Goal: Information Seeking & Learning: Learn about a topic

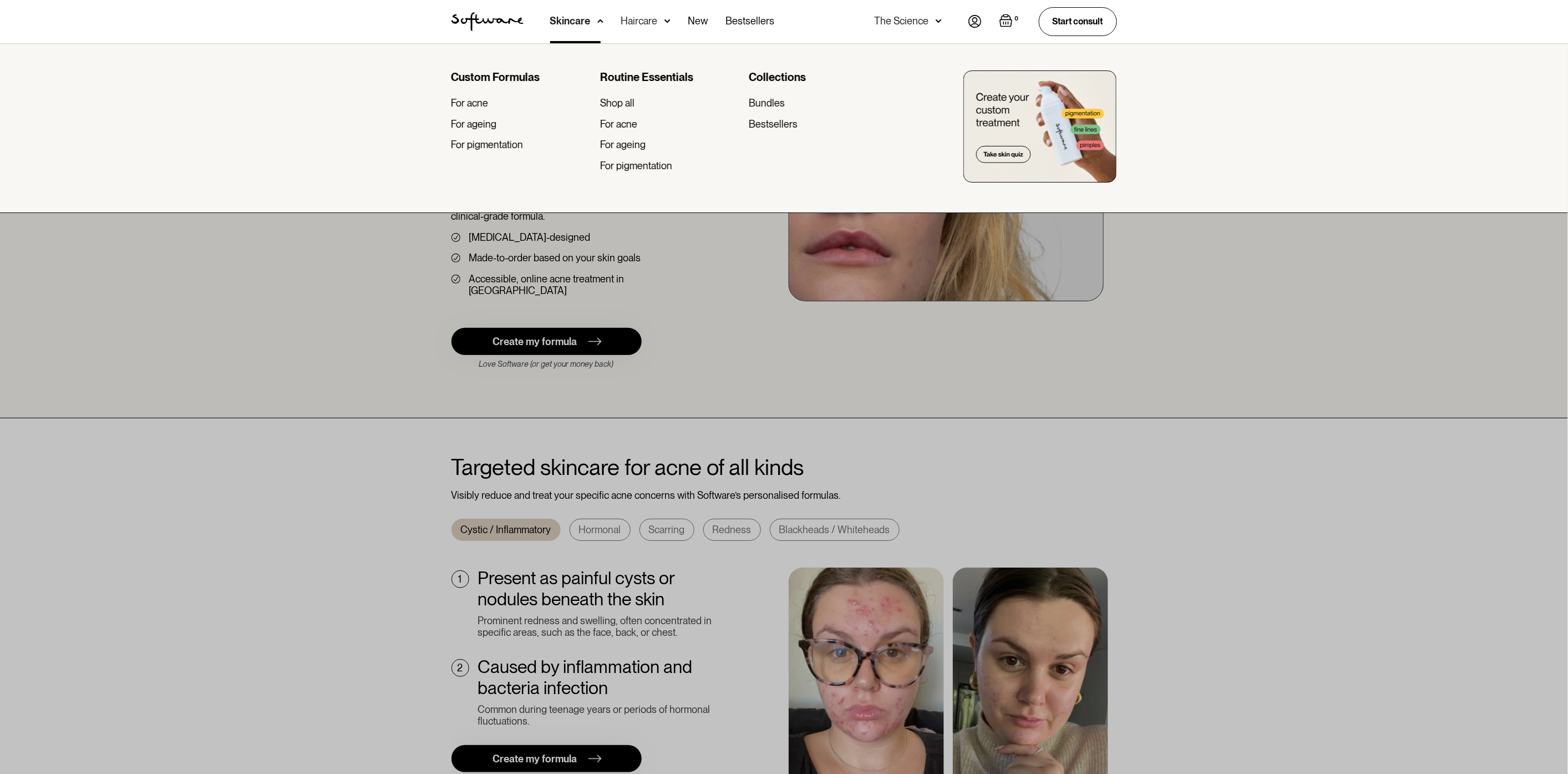
click at [690, 263] on div at bounding box center [784, 431] width 1568 height 774
click at [721, 272] on div at bounding box center [784, 431] width 1568 height 774
click at [590, 26] on div "Skincare" at bounding box center [577, 22] width 54 height 44
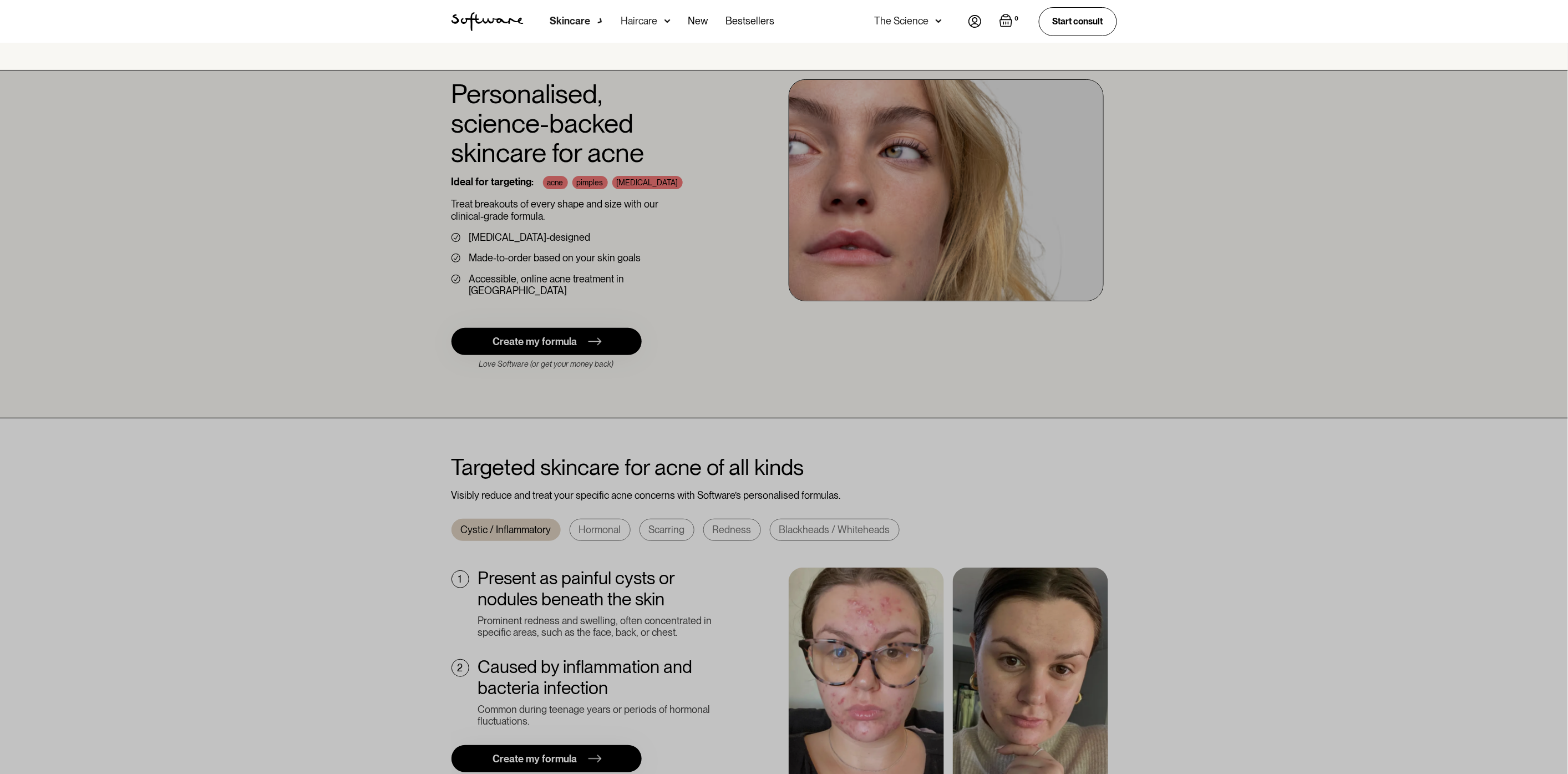
click at [590, 26] on div "Skincare" at bounding box center [577, 22] width 54 height 44
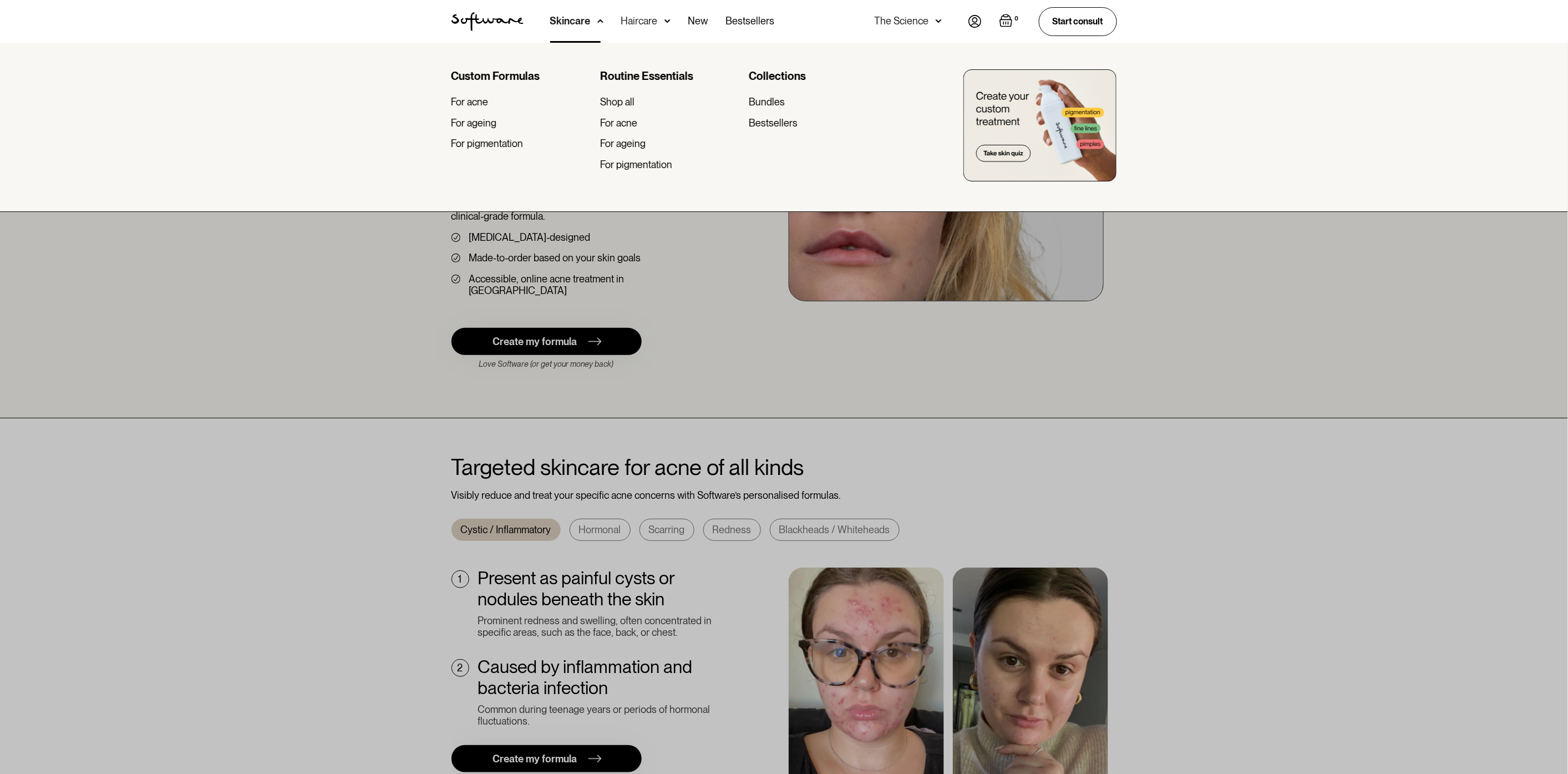
click at [642, 20] on div "Haircare" at bounding box center [639, 21] width 37 height 11
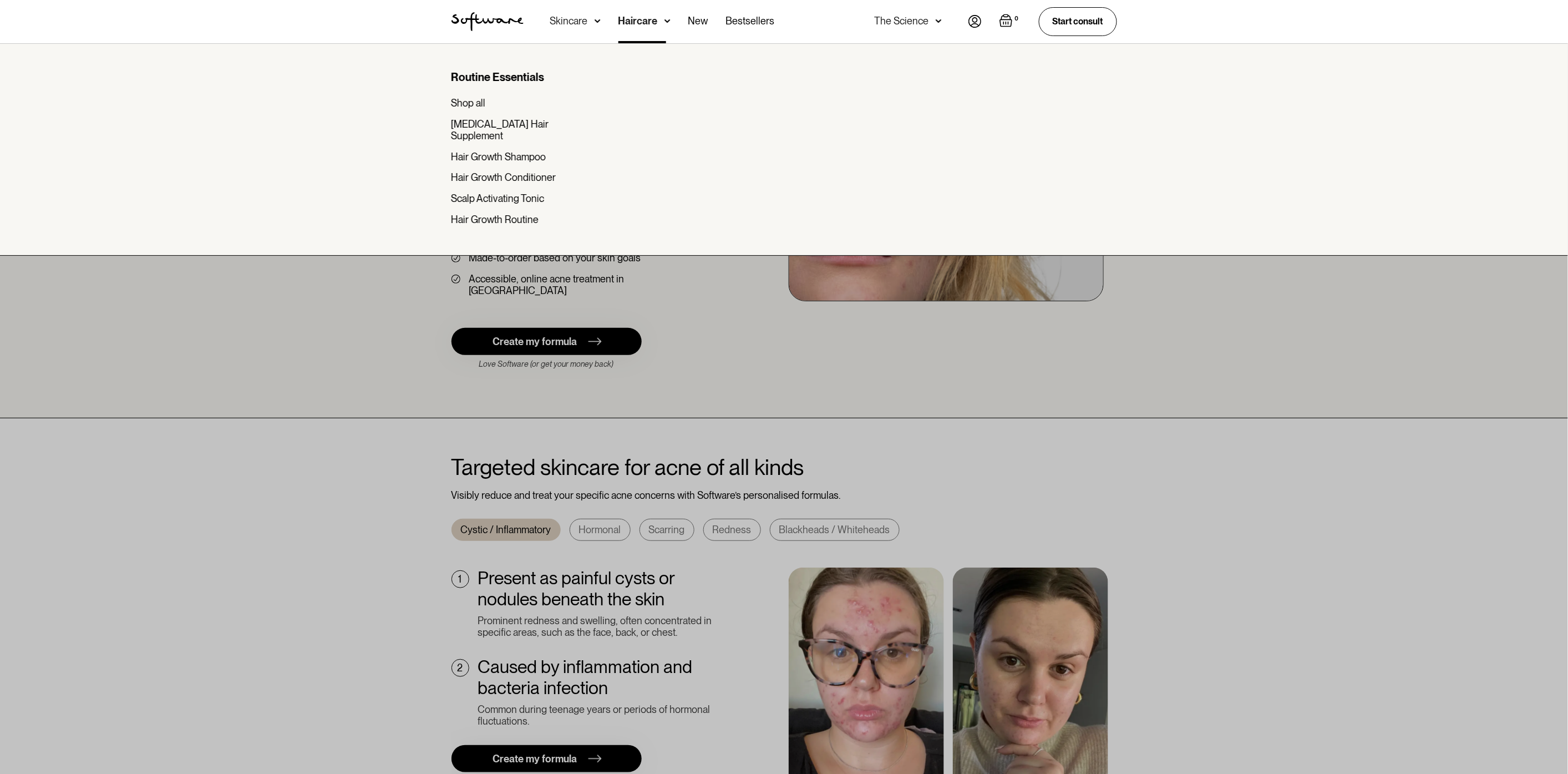
click at [594, 20] on img at bounding box center [598, 21] width 6 height 11
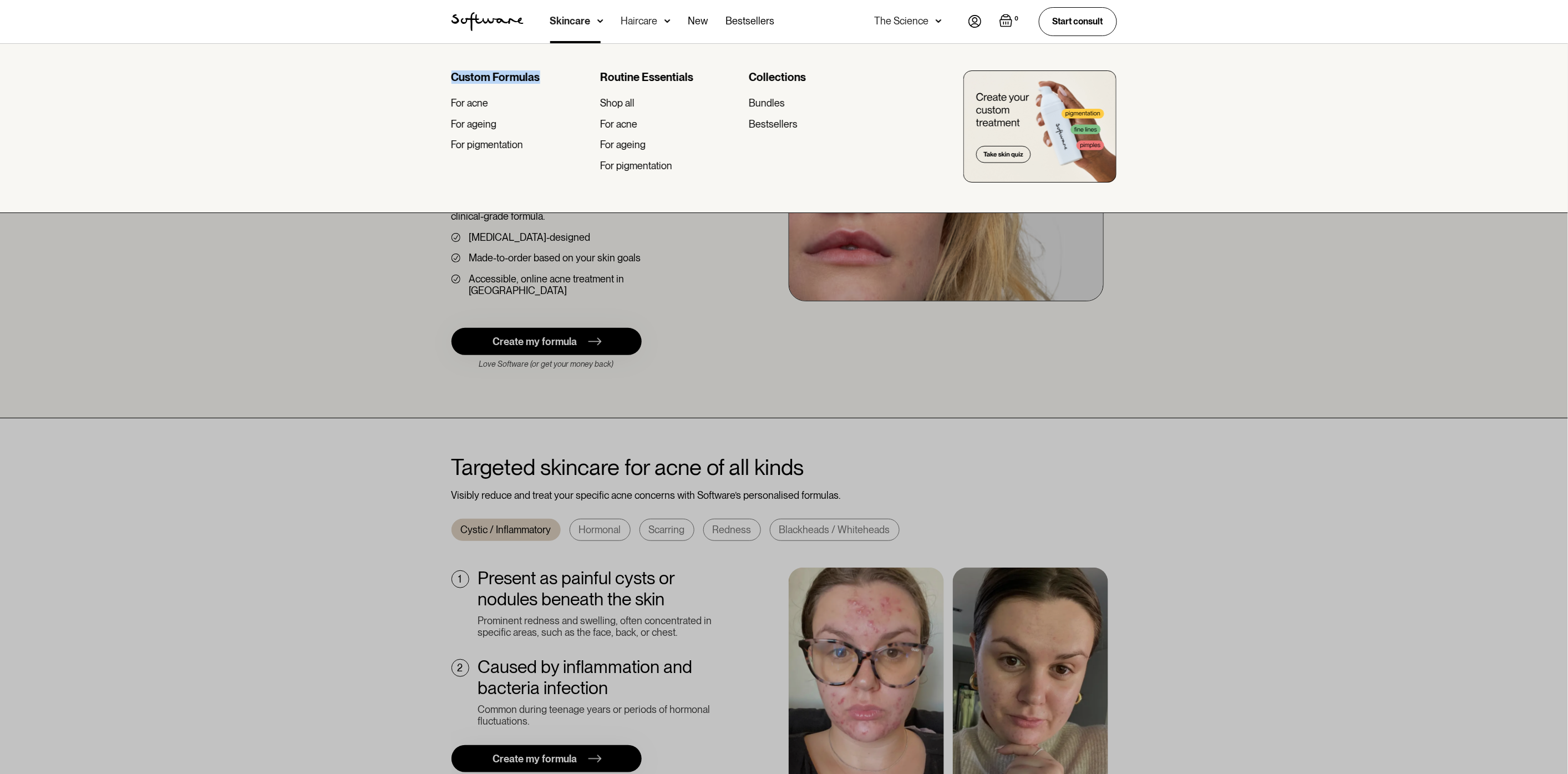
drag, startPoint x: 551, startPoint y: 80, endPoint x: 559, endPoint y: 81, distance: 8.1
click at [375, 67] on div "Custom Formulas For acne For ageing For pigmentation Routine Essentials Shop al…" at bounding box center [784, 128] width 1568 height 169
drag, startPoint x: 578, startPoint y: 81, endPoint x: 634, endPoint y: 76, distance: 56.2
click at [578, 81] on div "Custom Formulas" at bounding box center [521, 77] width 140 height 13
drag, startPoint x: 600, startPoint y: 67, endPoint x: 719, endPoint y: 147, distance: 143.4
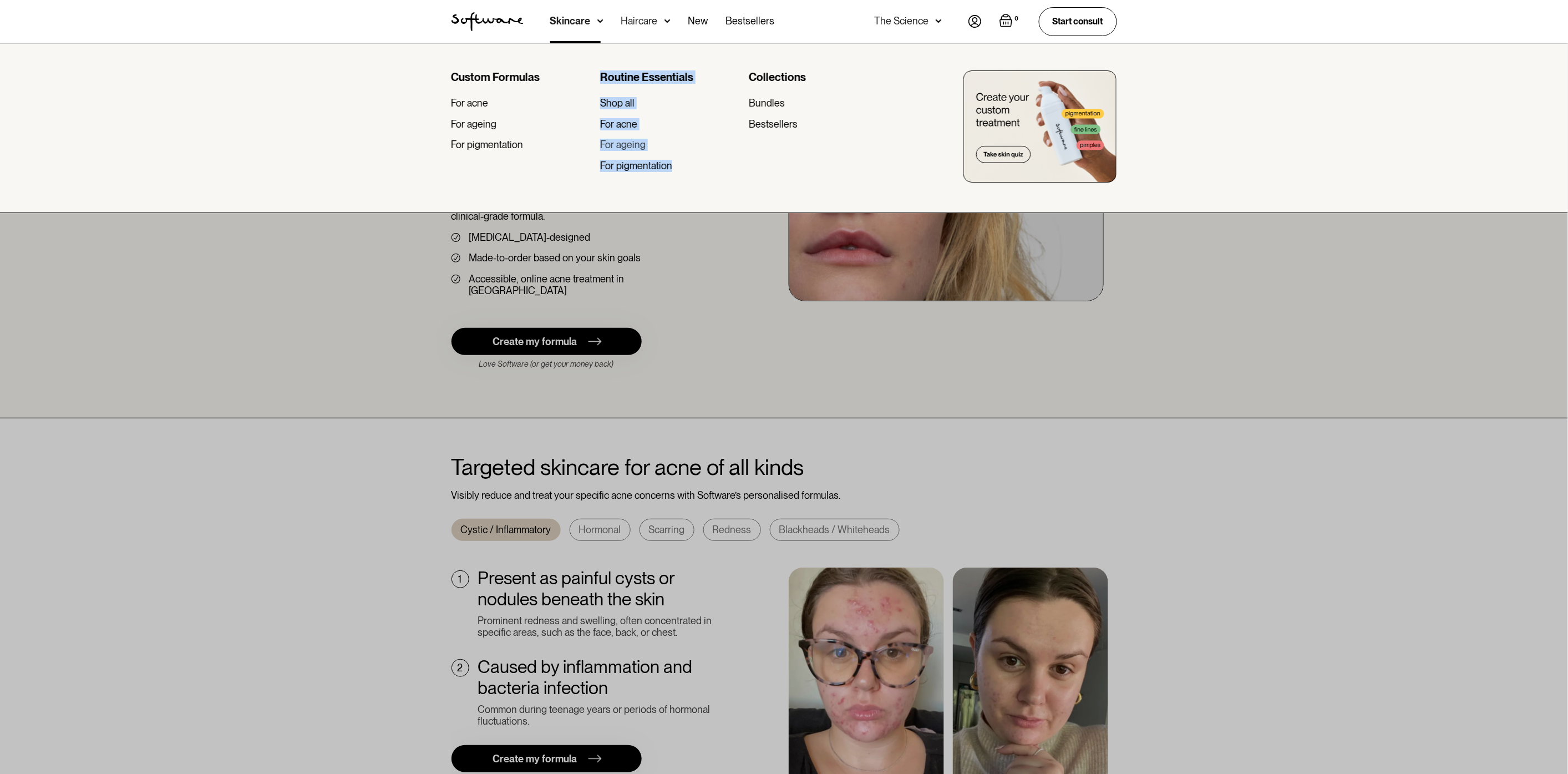
click at [688, 176] on div "Custom Formulas For acne For ageing For pigmentation Routine Essentials Shop al…" at bounding box center [784, 128] width 1568 height 169
click at [719, 147] on link "For ageing" at bounding box center [670, 145] width 140 height 12
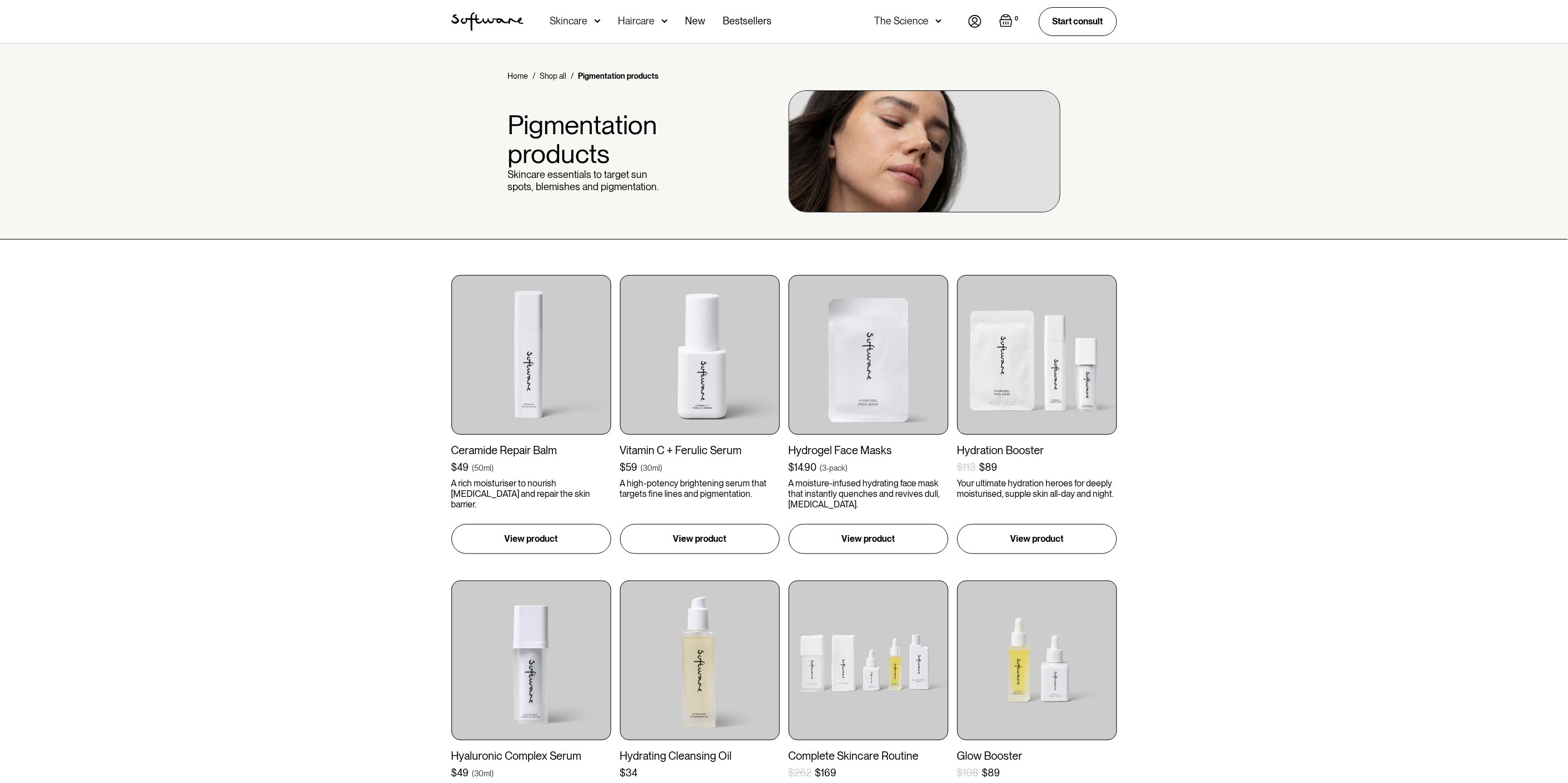
click at [674, 21] on div "Acne Ageing Pigmentation Everyday care Hair Loss Learn Skincare Custom Formulas…" at bounding box center [660, 22] width 221 height 44
click at [657, 19] on div "Haircare" at bounding box center [643, 22] width 50 height 44
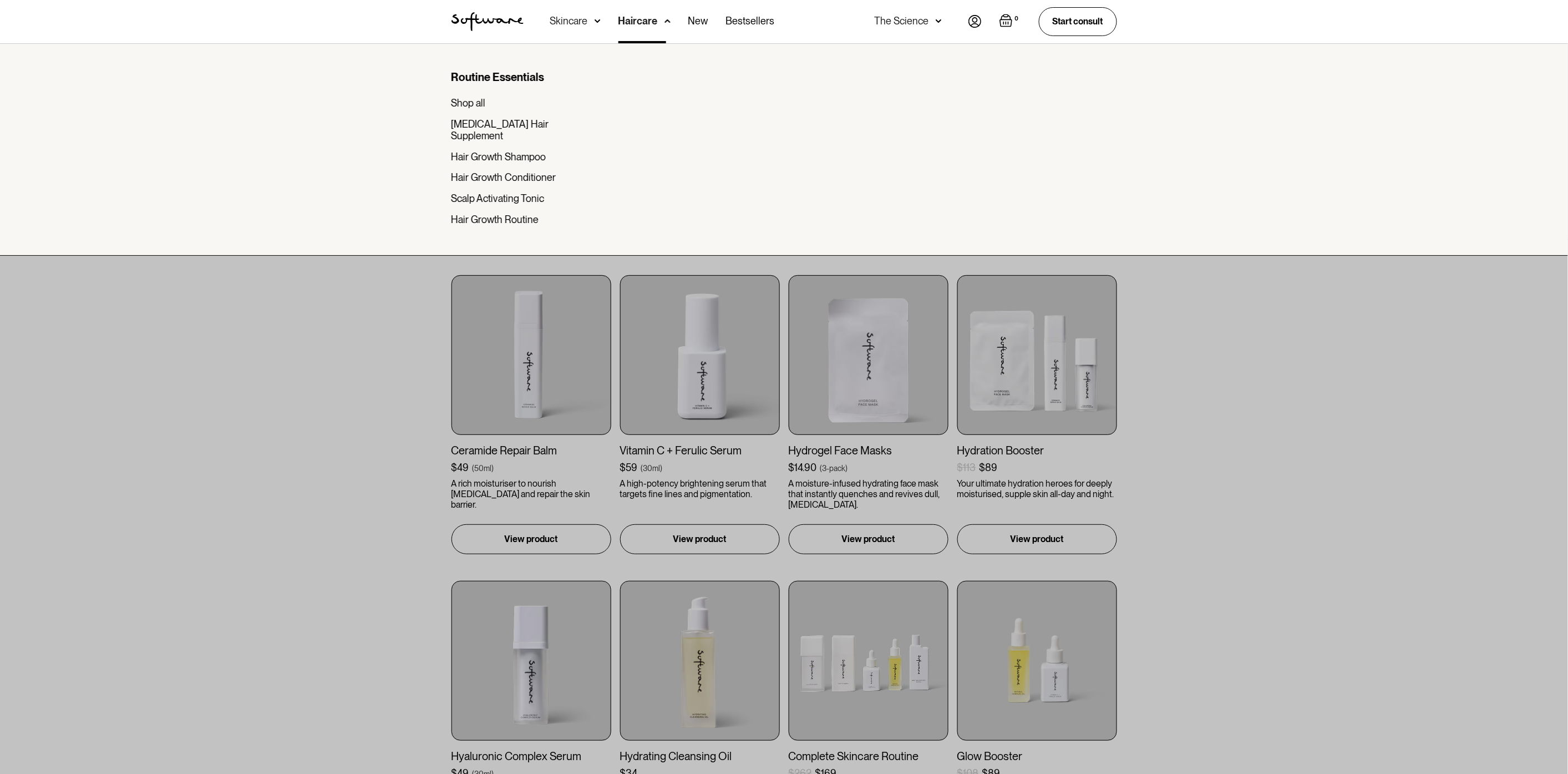
click at [669, 18] on div "Acne Ageing Pigmentation Everyday care Hair Loss Learn Skincare Custom Formulas…" at bounding box center [662, 22] width 225 height 44
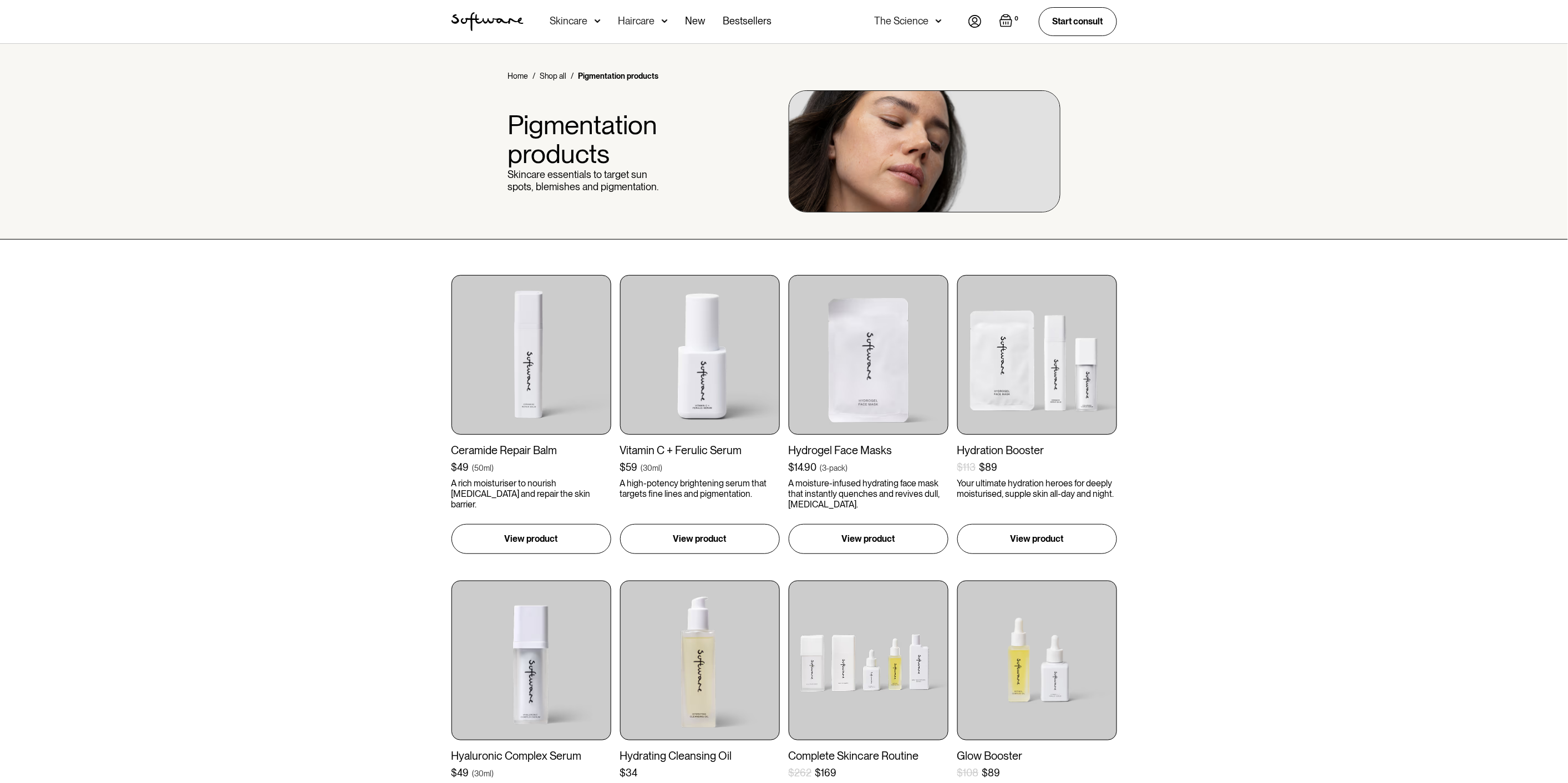
click at [664, 23] on img at bounding box center [664, 21] width 6 height 11
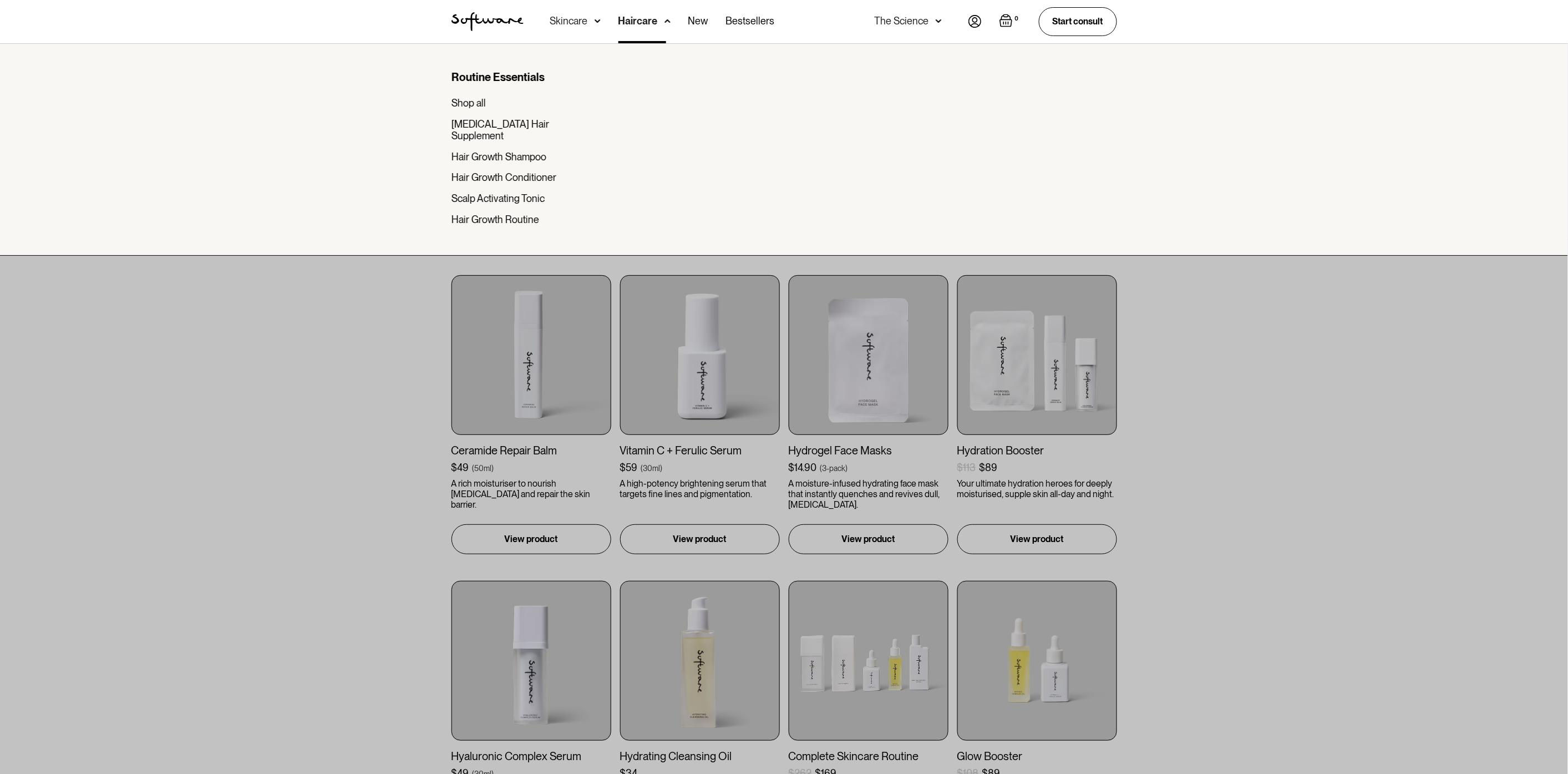
click at [594, 18] on img at bounding box center [598, 21] width 6 height 11
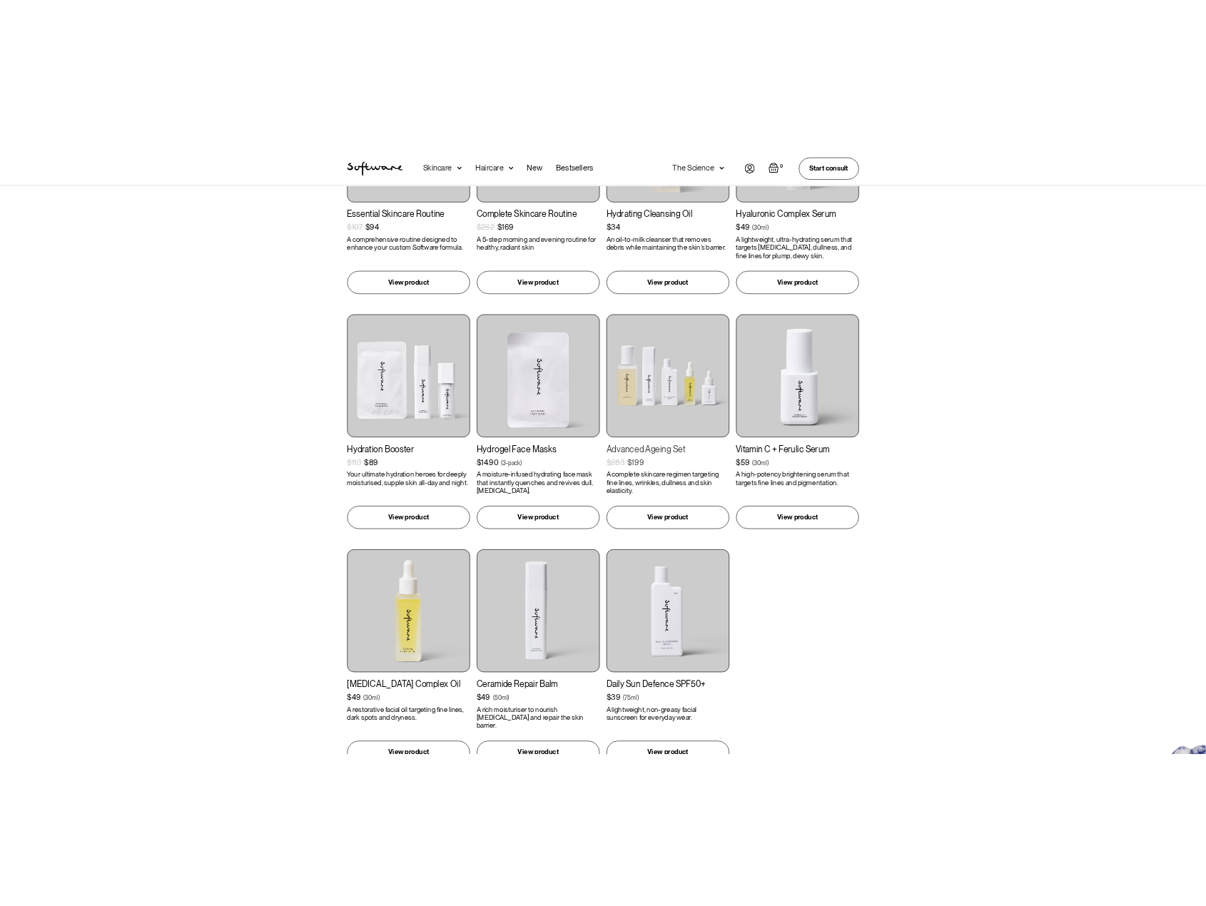
scroll to position [476, 0]
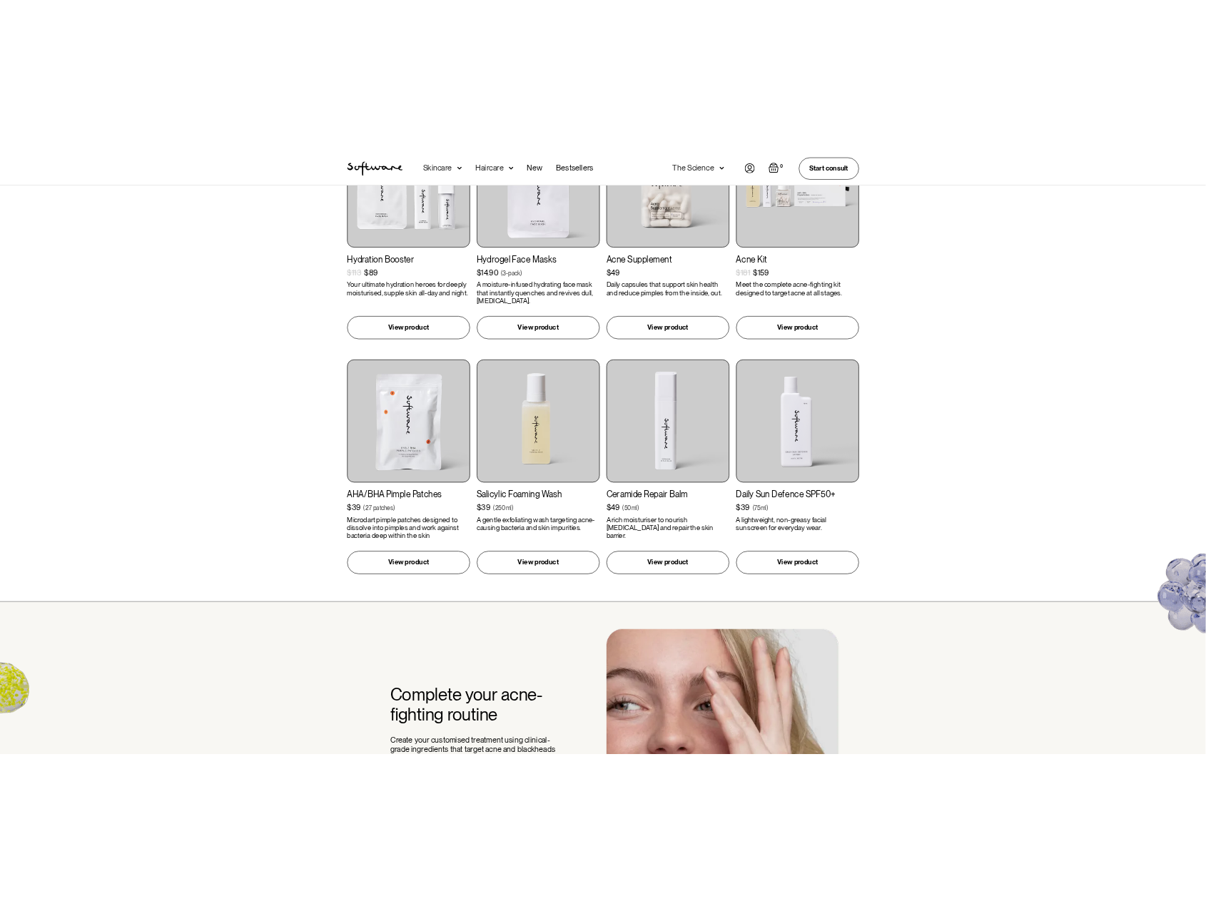
scroll to position [793, 0]
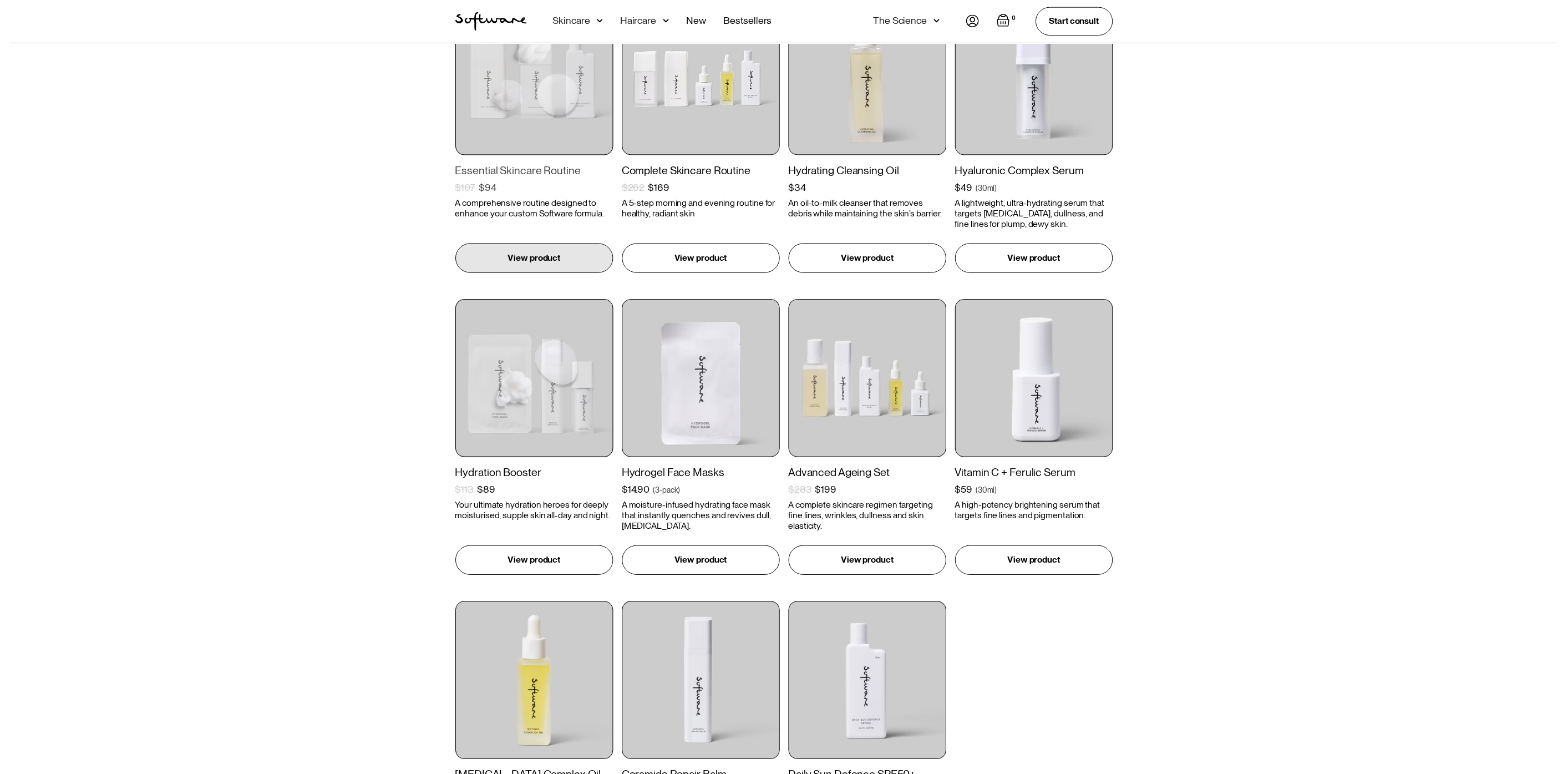
scroll to position [241, 0]
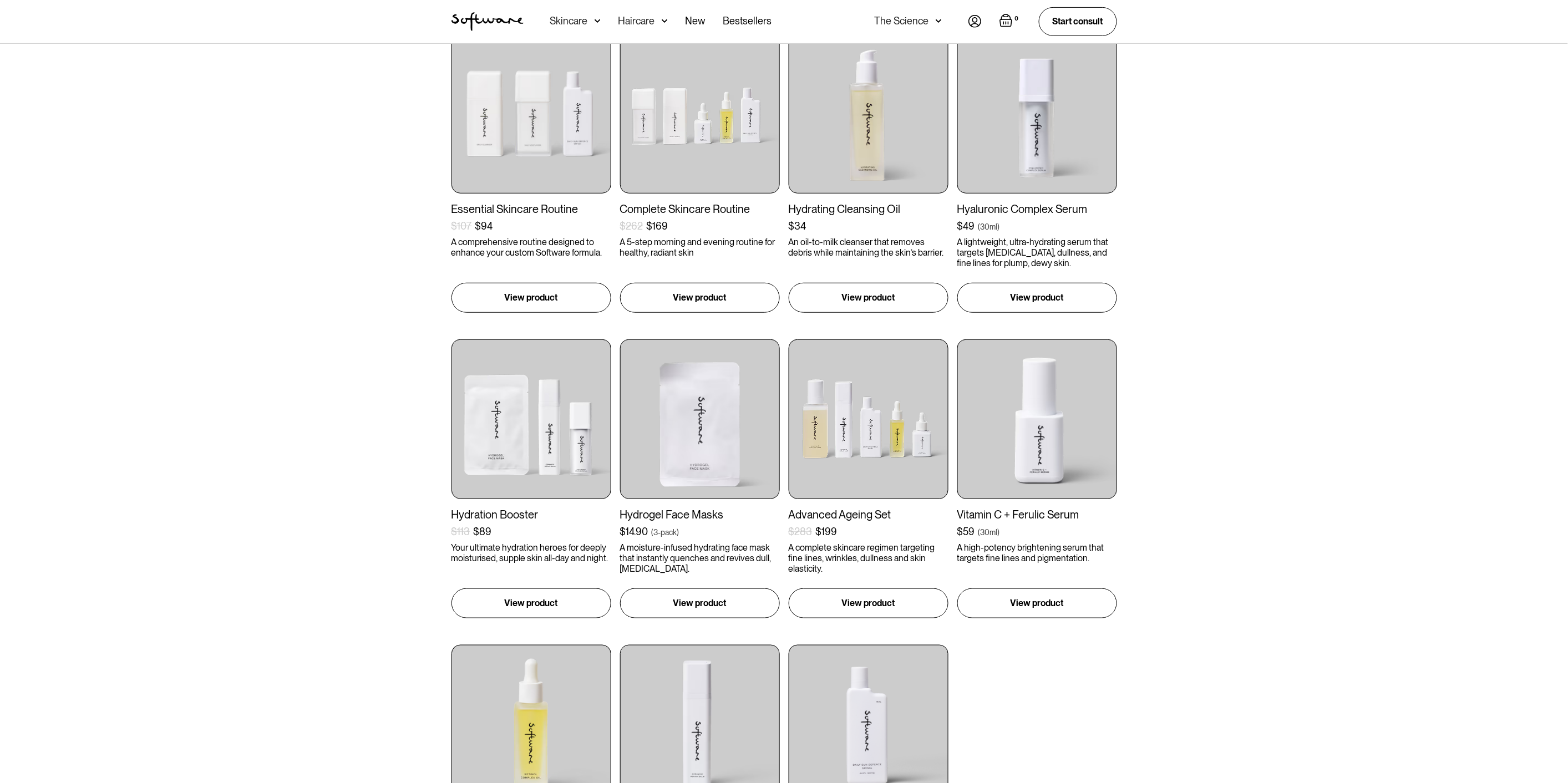
click at [643, 16] on div "Haircare" at bounding box center [636, 21] width 37 height 11
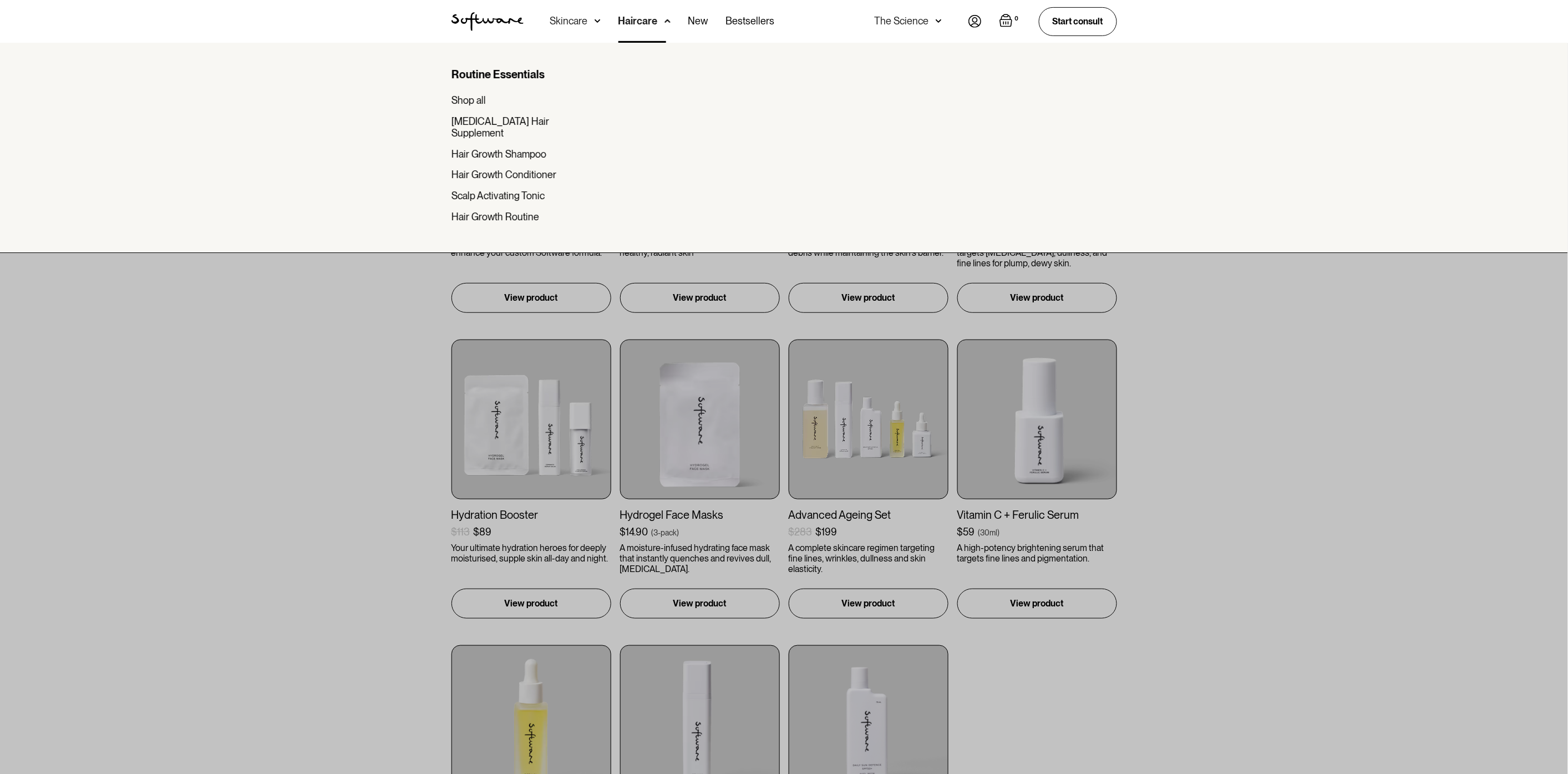
click at [587, 23] on div "Skincare" at bounding box center [569, 21] width 38 height 11
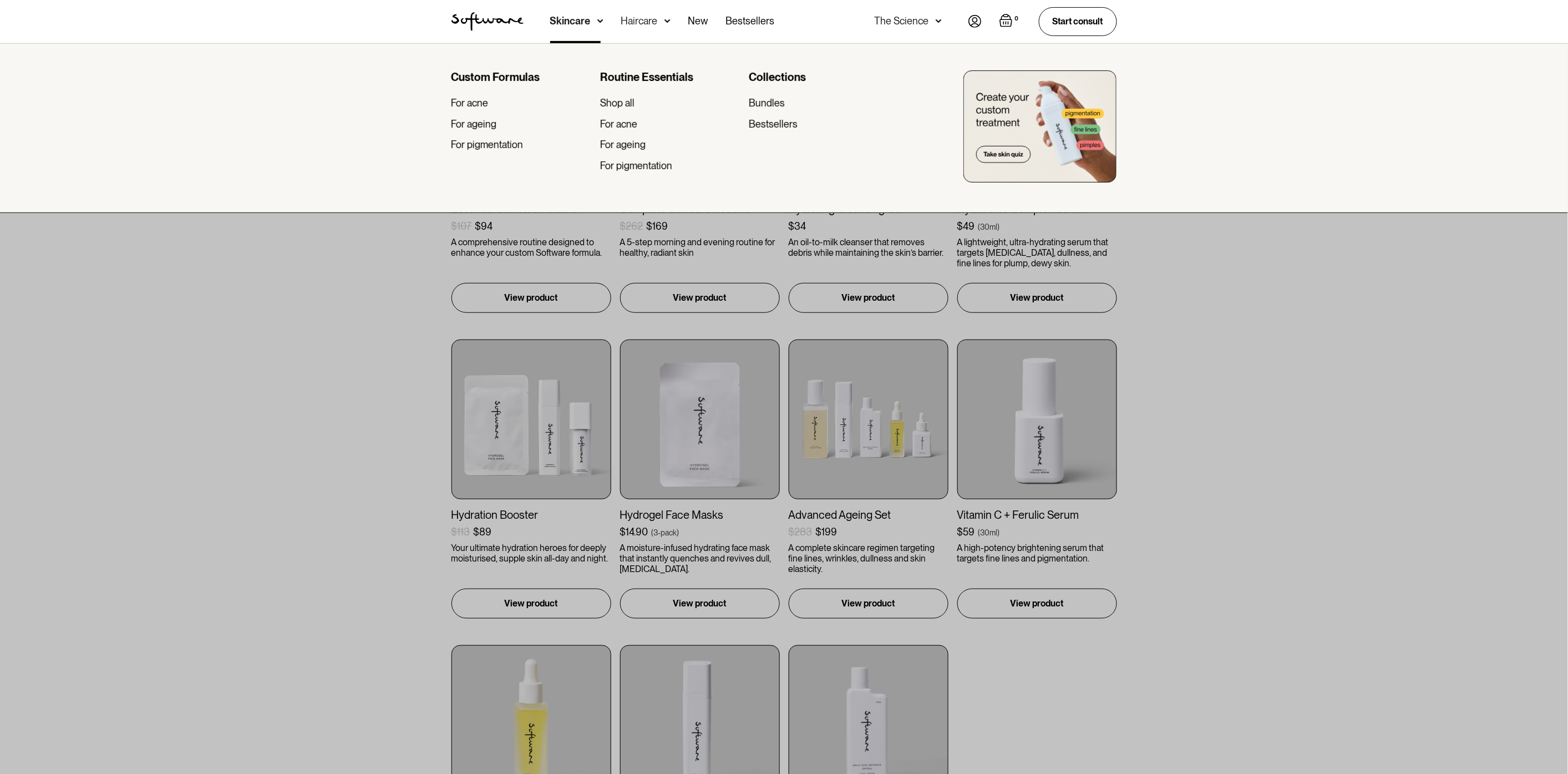
click at [647, 23] on div "Haircare" at bounding box center [639, 21] width 37 height 11
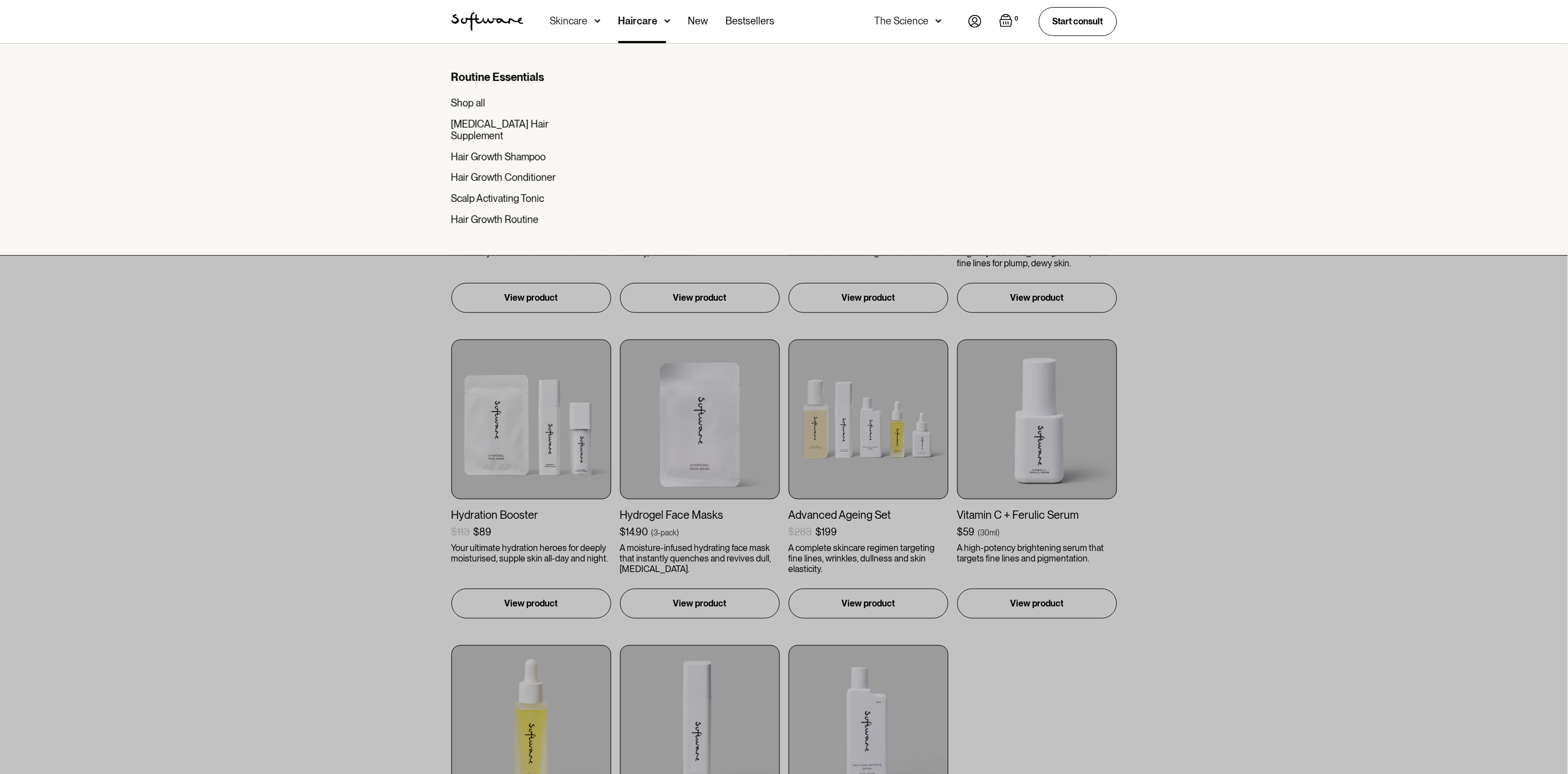
click at [579, 26] on div "Skincare" at bounding box center [575, 22] width 51 height 44
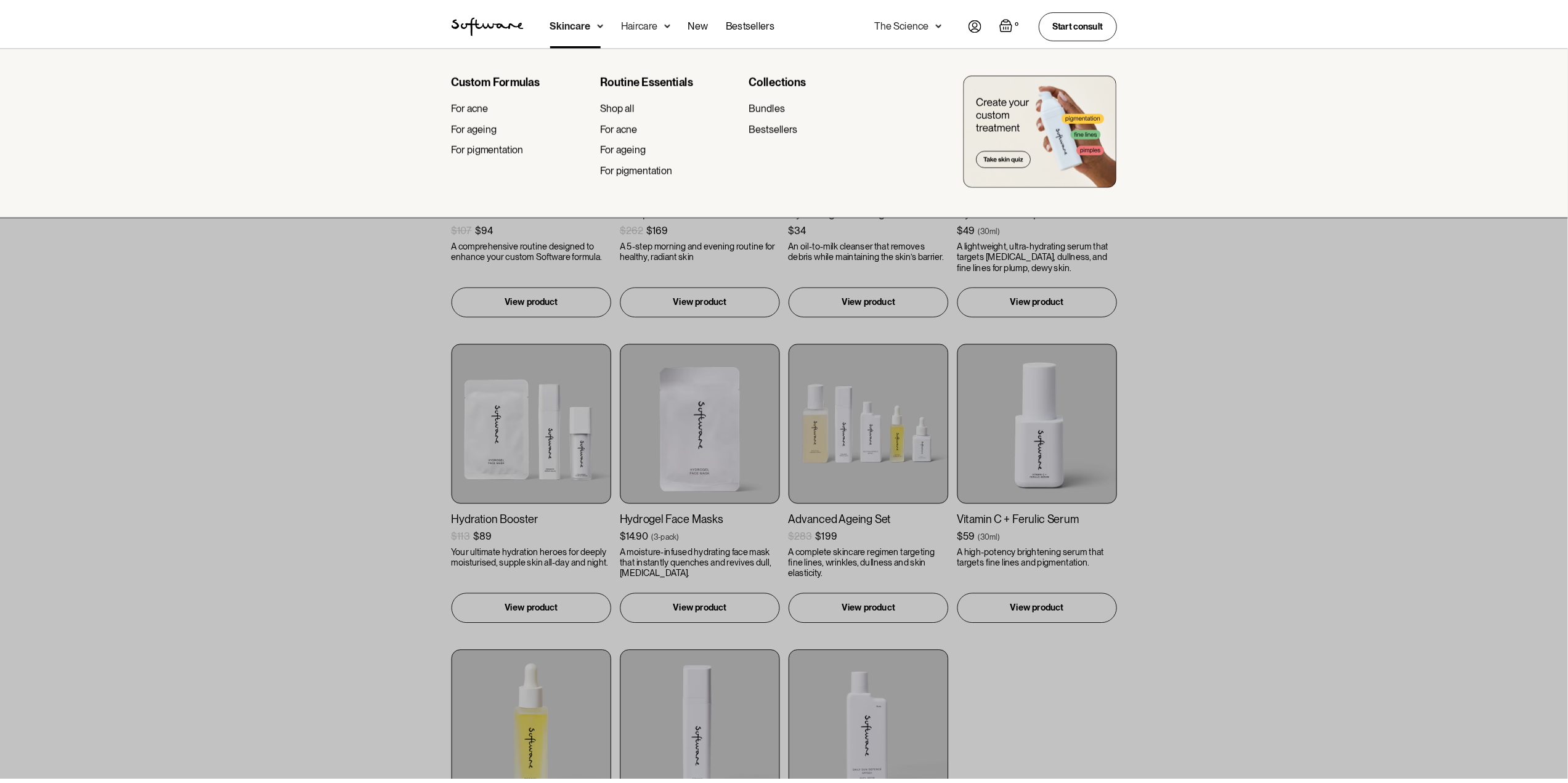
scroll to position [268, 0]
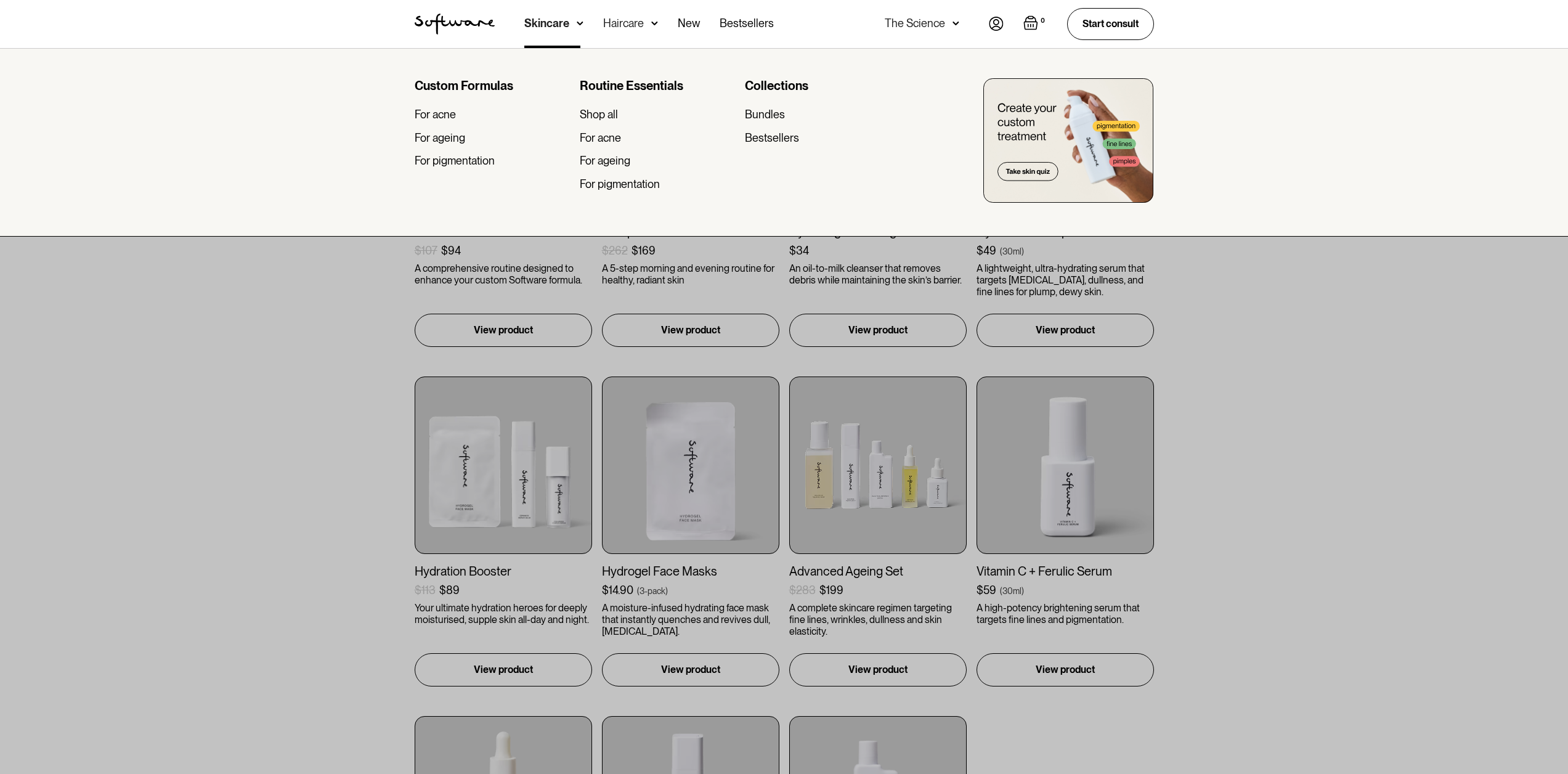
click at [1375, 314] on div at bounding box center [784, 435] width 1568 height 774
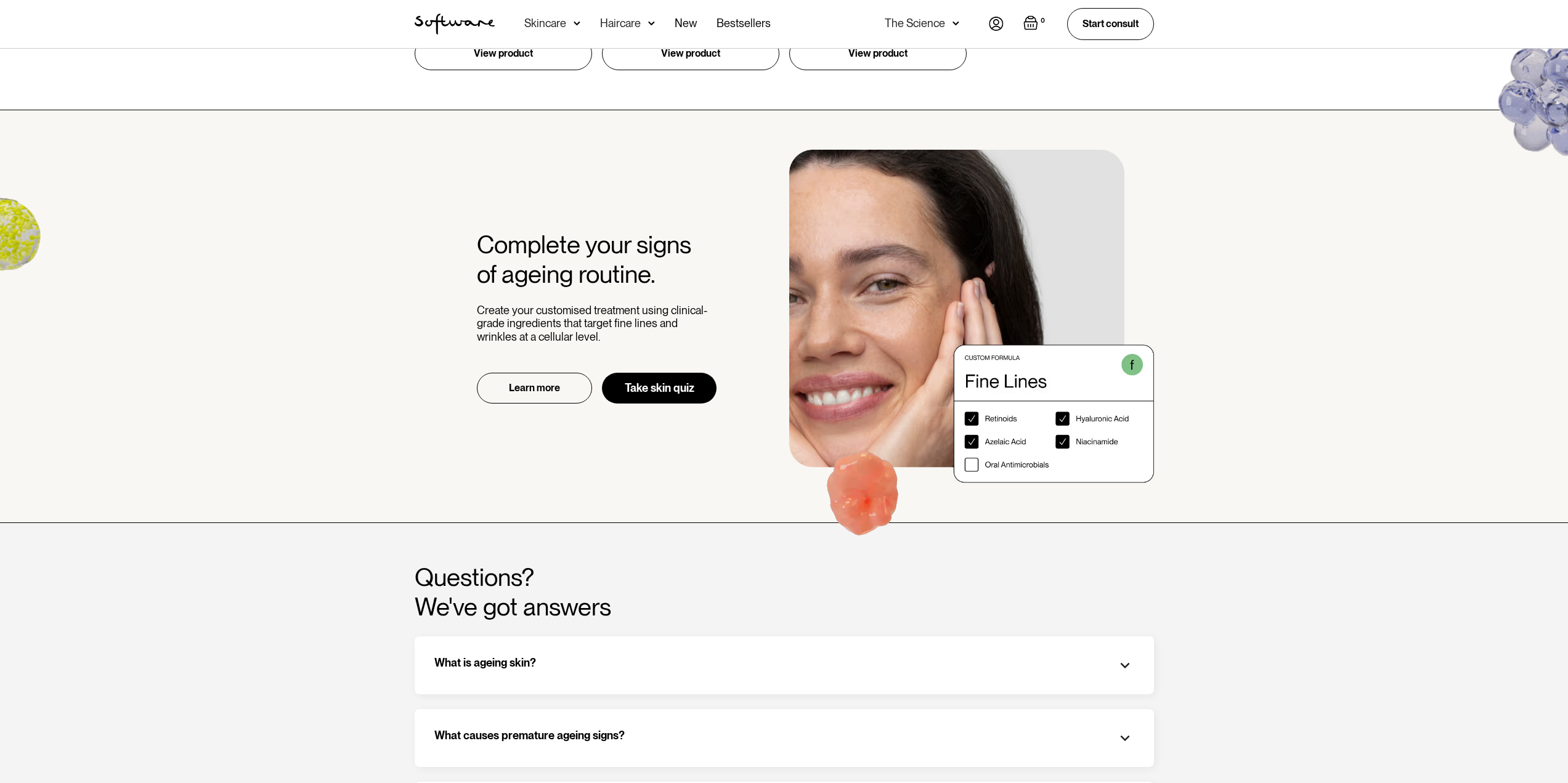
scroll to position [1054, 0]
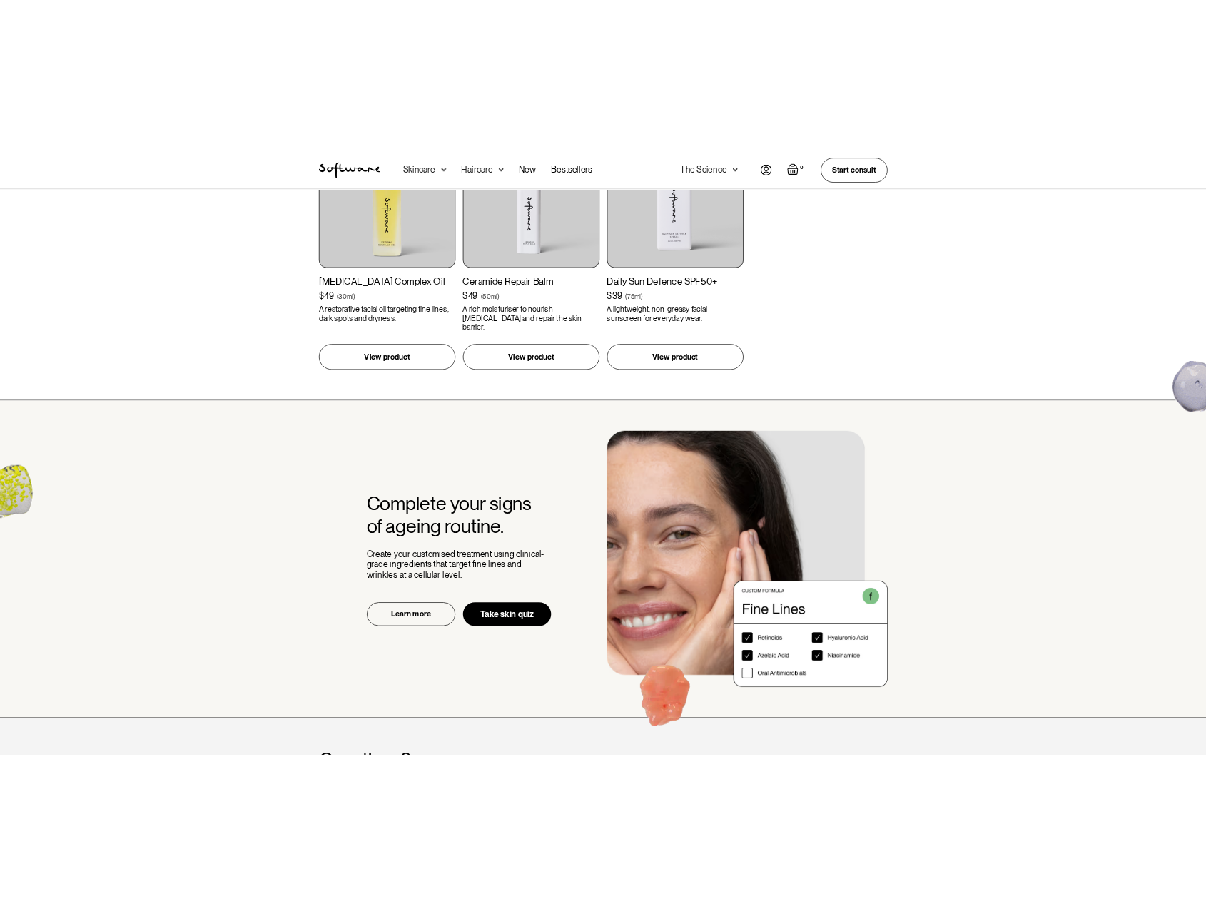
scroll to position [936, 0]
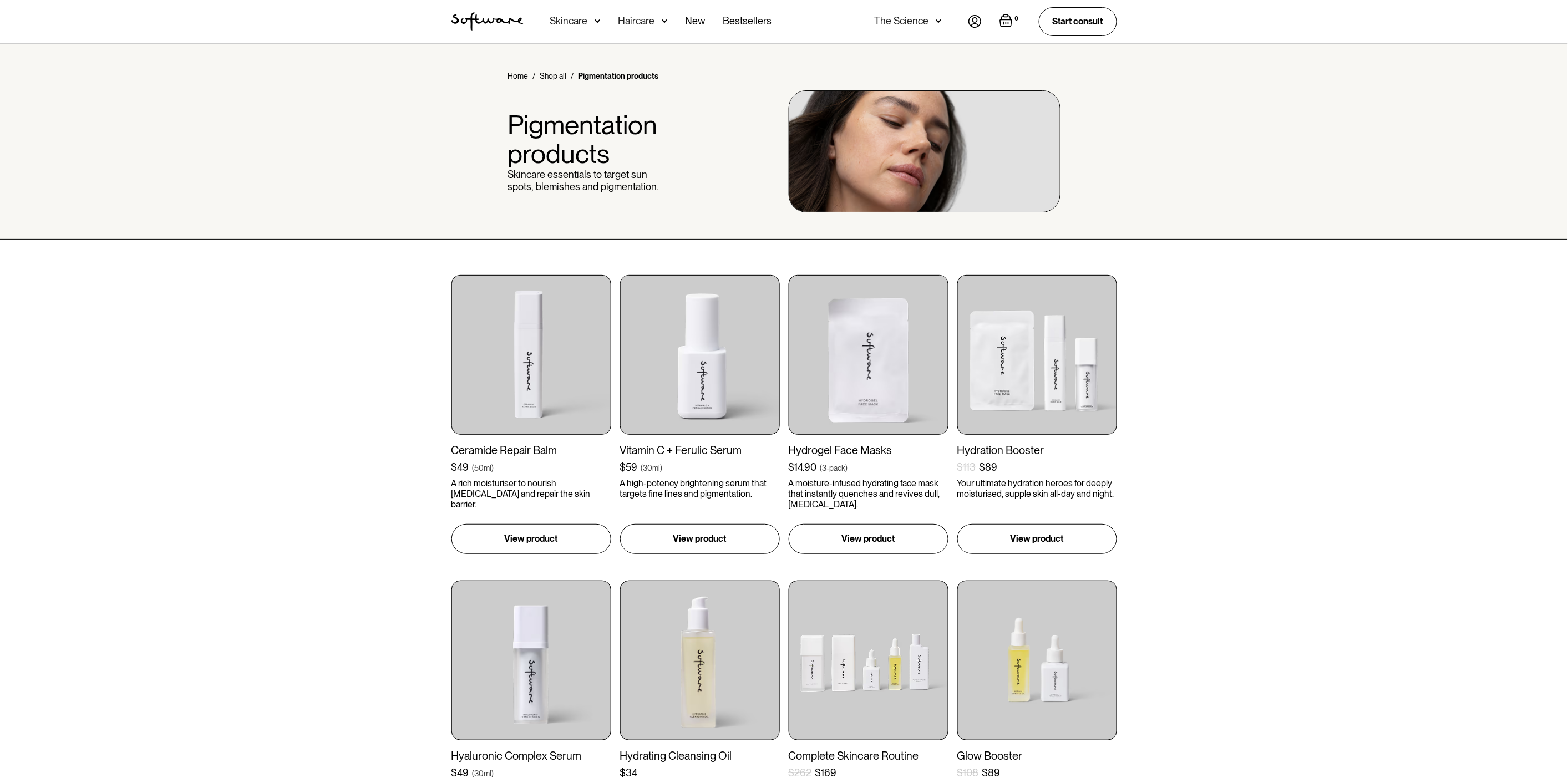
click at [652, 26] on div "Haircare" at bounding box center [636, 21] width 37 height 11
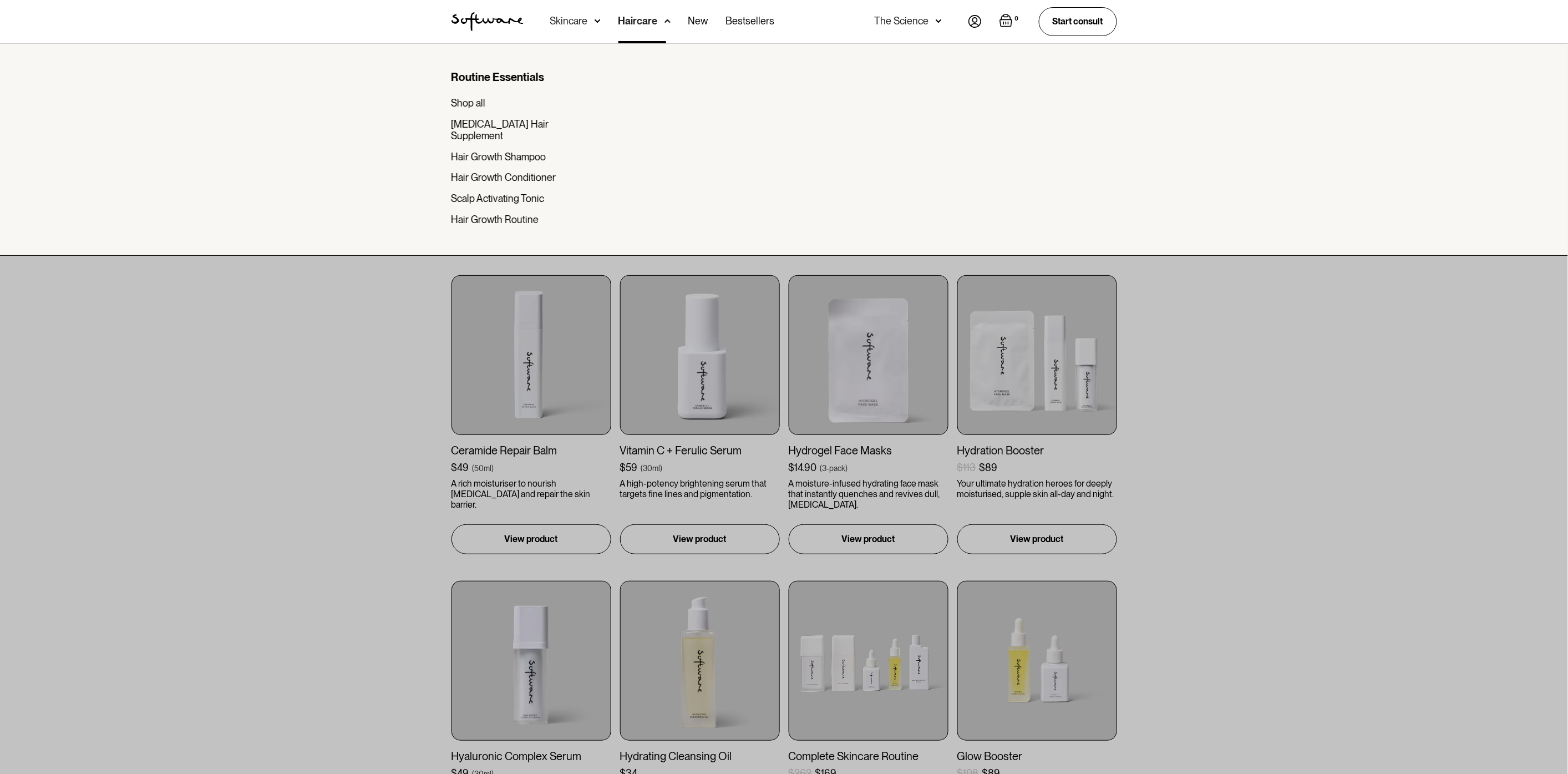
click at [338, 311] on div at bounding box center [784, 431] width 1568 height 774
click at [1310, 343] on div at bounding box center [784, 431] width 1568 height 774
click at [1266, 445] on div at bounding box center [784, 431] width 1568 height 774
click at [1099, 357] on div at bounding box center [784, 431] width 1568 height 774
click at [1173, 400] on div at bounding box center [784, 431] width 1568 height 774
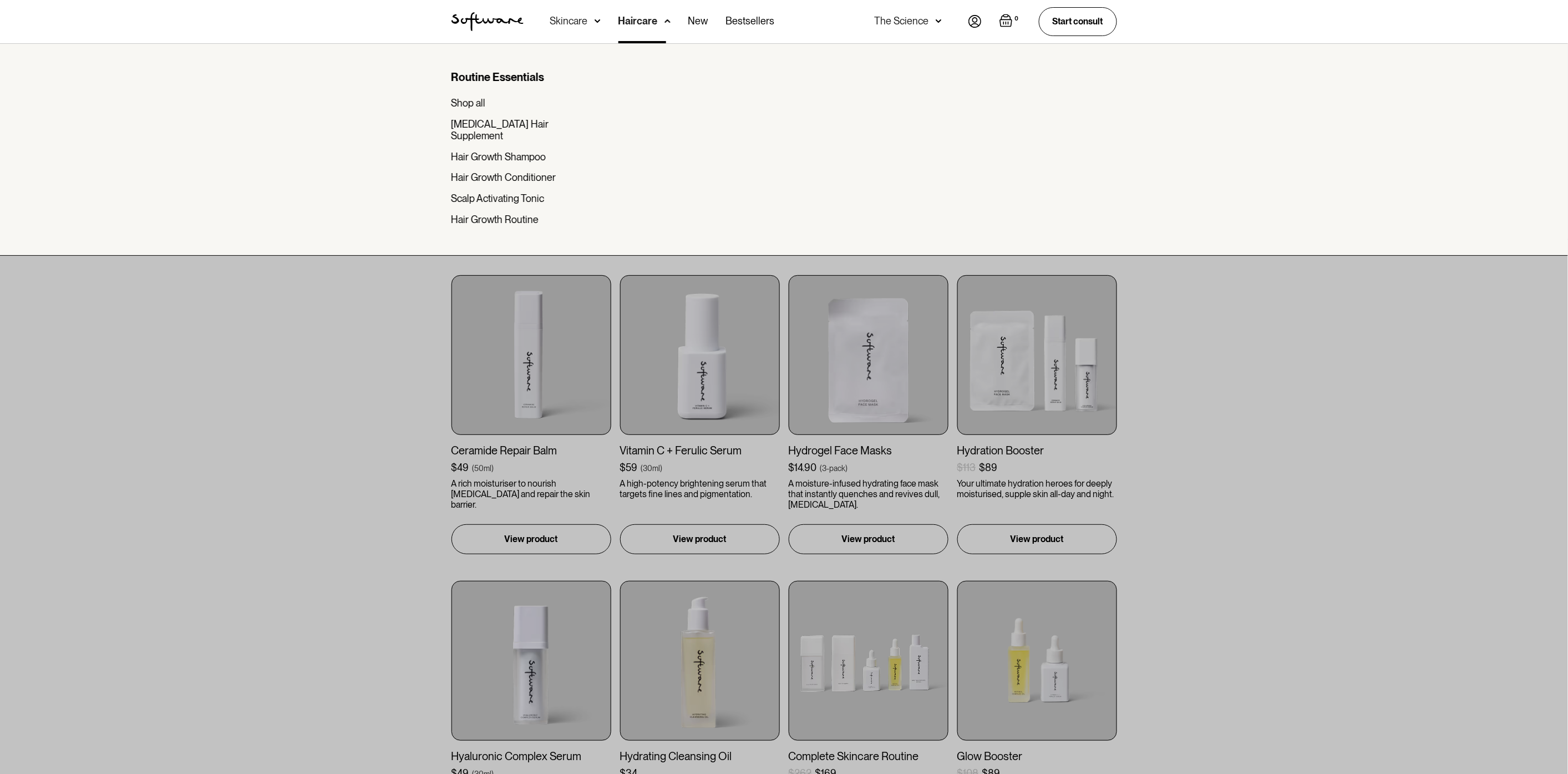
click at [653, 24] on div "Haircare" at bounding box center [638, 21] width 40 height 11
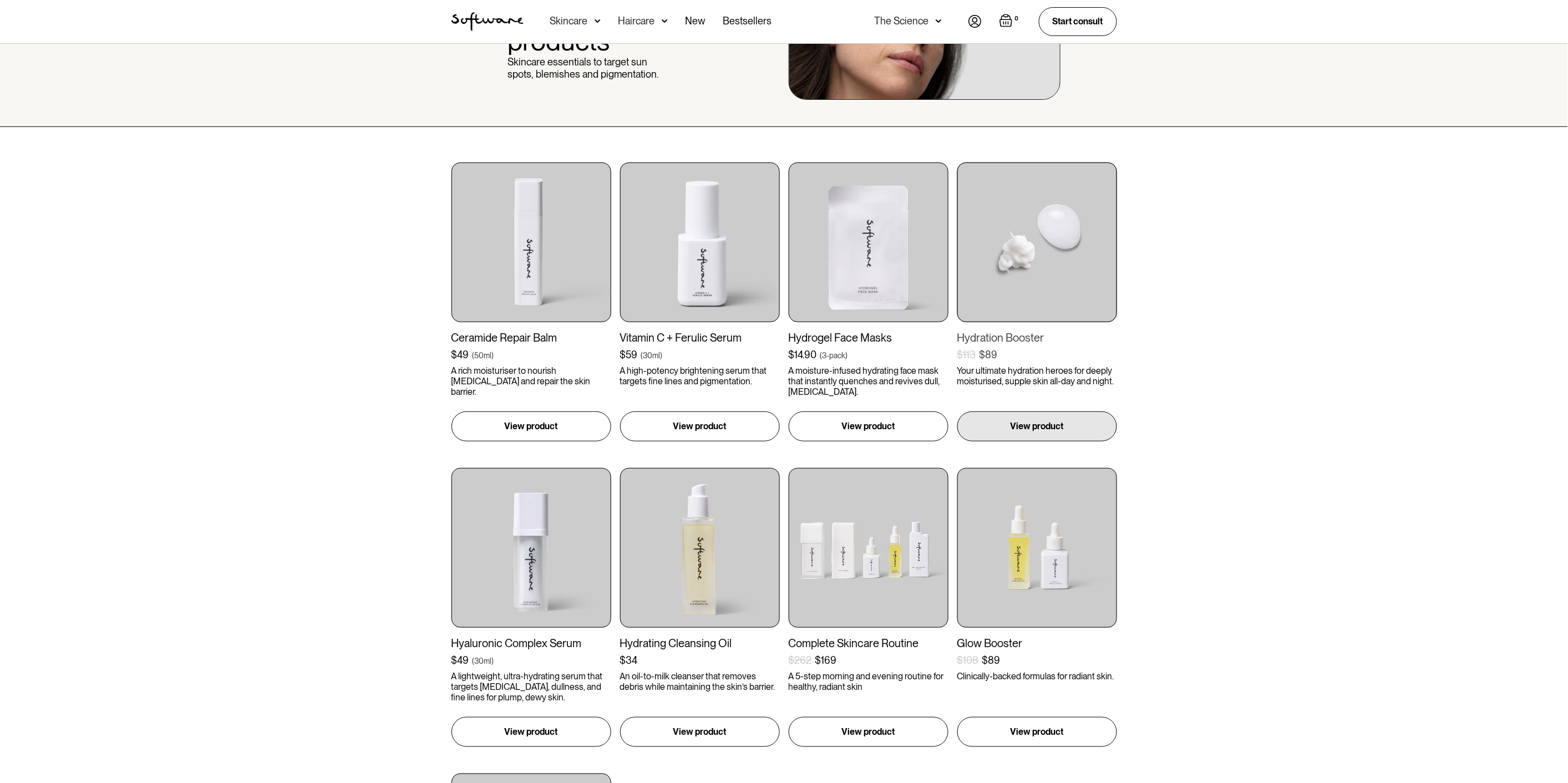
scroll to position [123, 0]
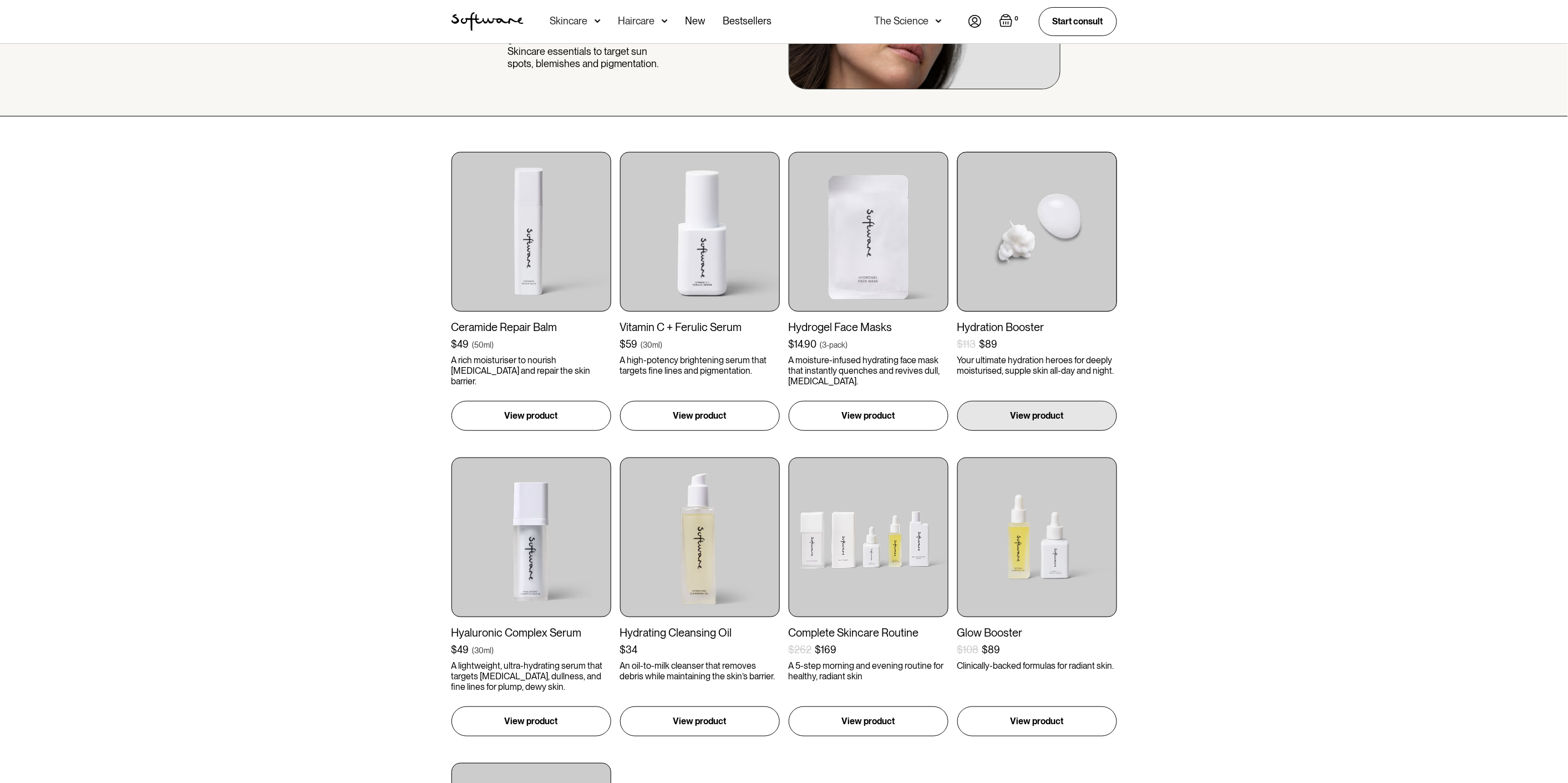
drag, startPoint x: 1023, startPoint y: 229, endPoint x: 1335, endPoint y: 223, distance: 312.1
click at [1335, 223] on div "Ceramide Repair Balm $49 ( 50ml ) A rich moisturiser to nourish dryness and rep…" at bounding box center [784, 597] width 1568 height 962
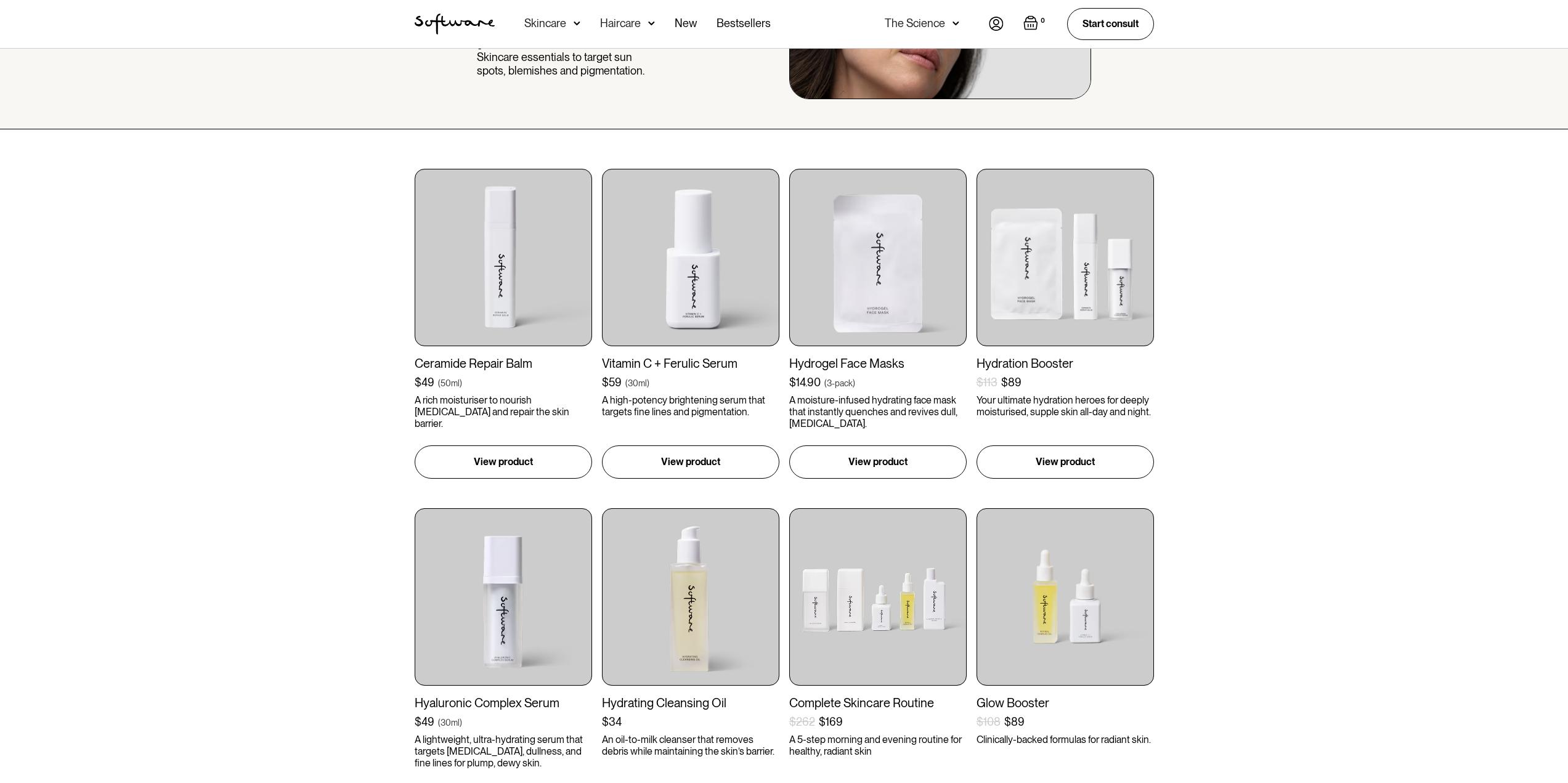
click at [1206, 305] on div "Ceramide Repair Balm $49 ( 50ml ) A rich moisturiser to nourish dryness and rep…" at bounding box center [784, 664] width 1568 height 1069
click at [1119, 276] on img at bounding box center [1065, 258] width 178 height 178
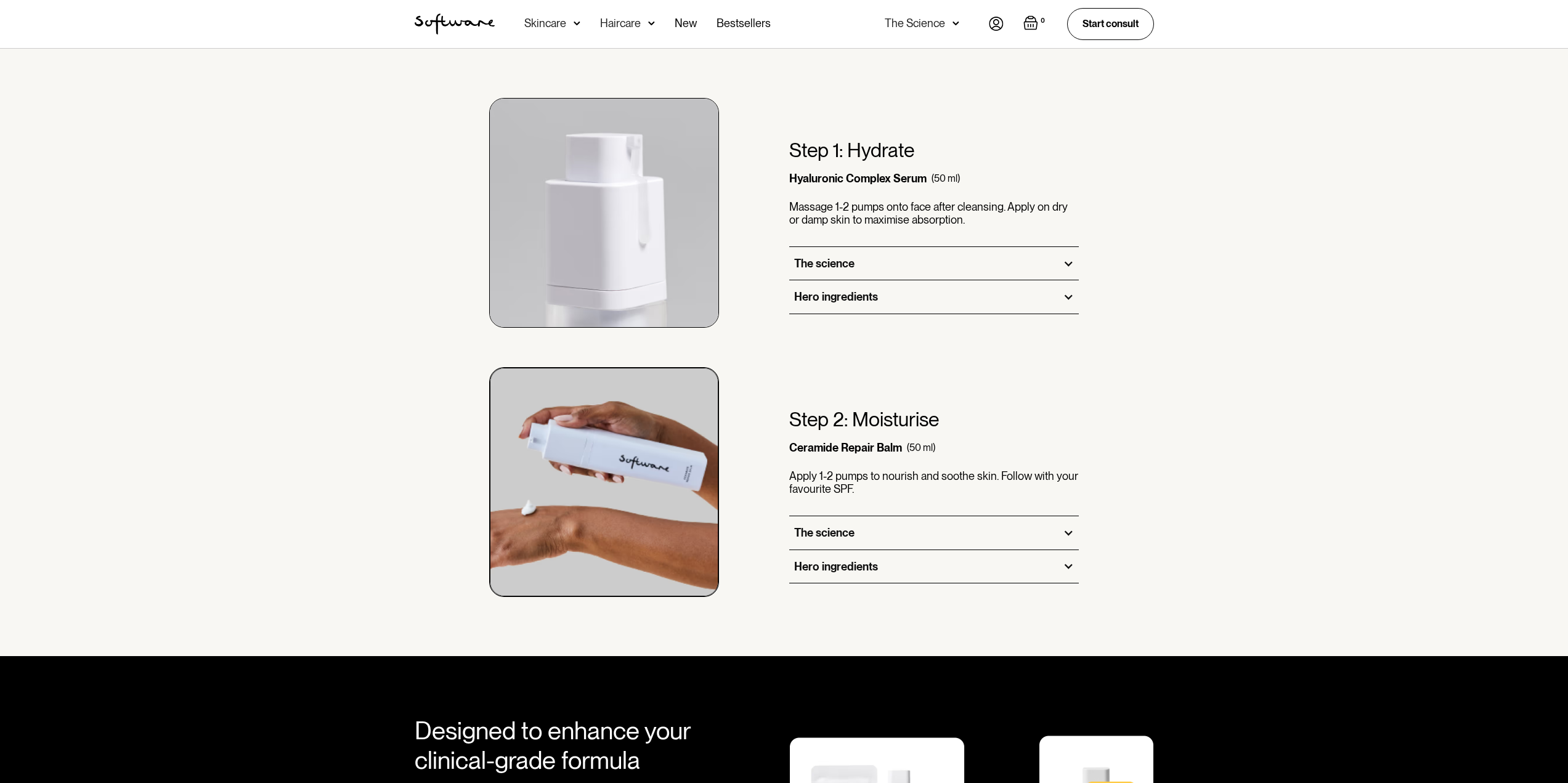
scroll to position [739, 0]
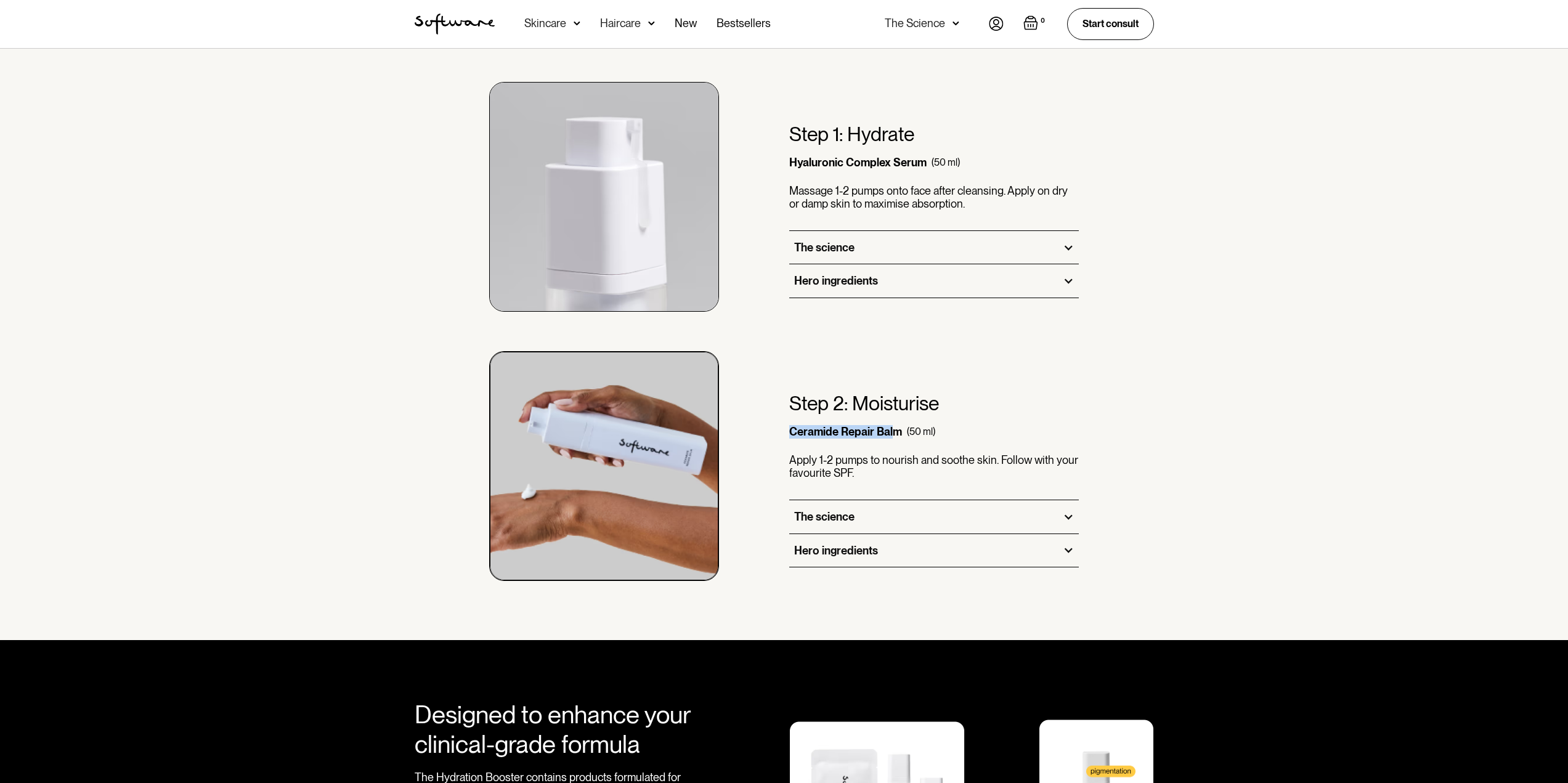
drag, startPoint x: 772, startPoint y: 426, endPoint x: 891, endPoint y: 436, distance: 119.4
click at [891, 436] on div "Step 2: Moisturise Ceramide Repair Balm (50 ml) Apply 1-2 pumps to nourish and …" at bounding box center [784, 446] width 739 height 269
click at [891, 436] on div "Ceramide Repair Balm" at bounding box center [845, 432] width 113 height 14
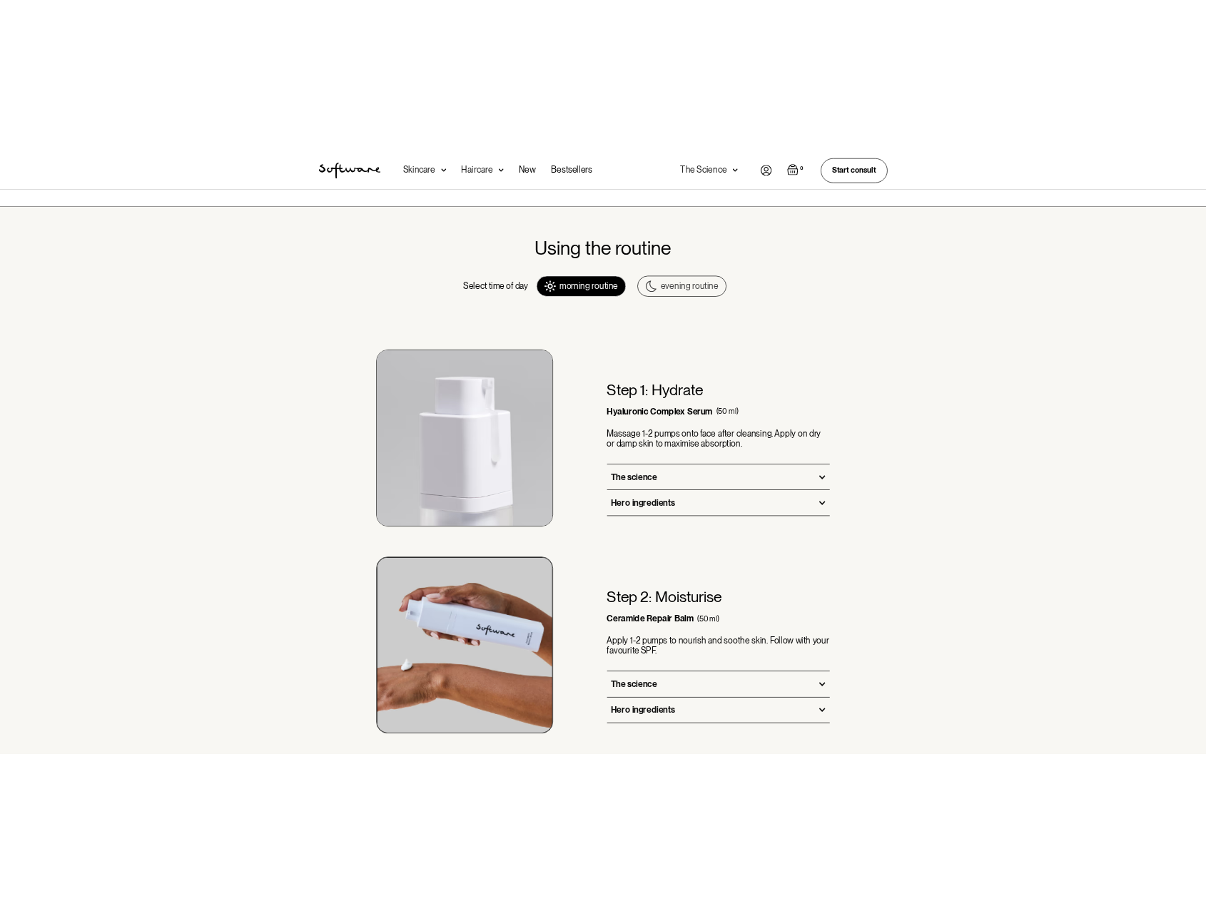
scroll to position [642, 0]
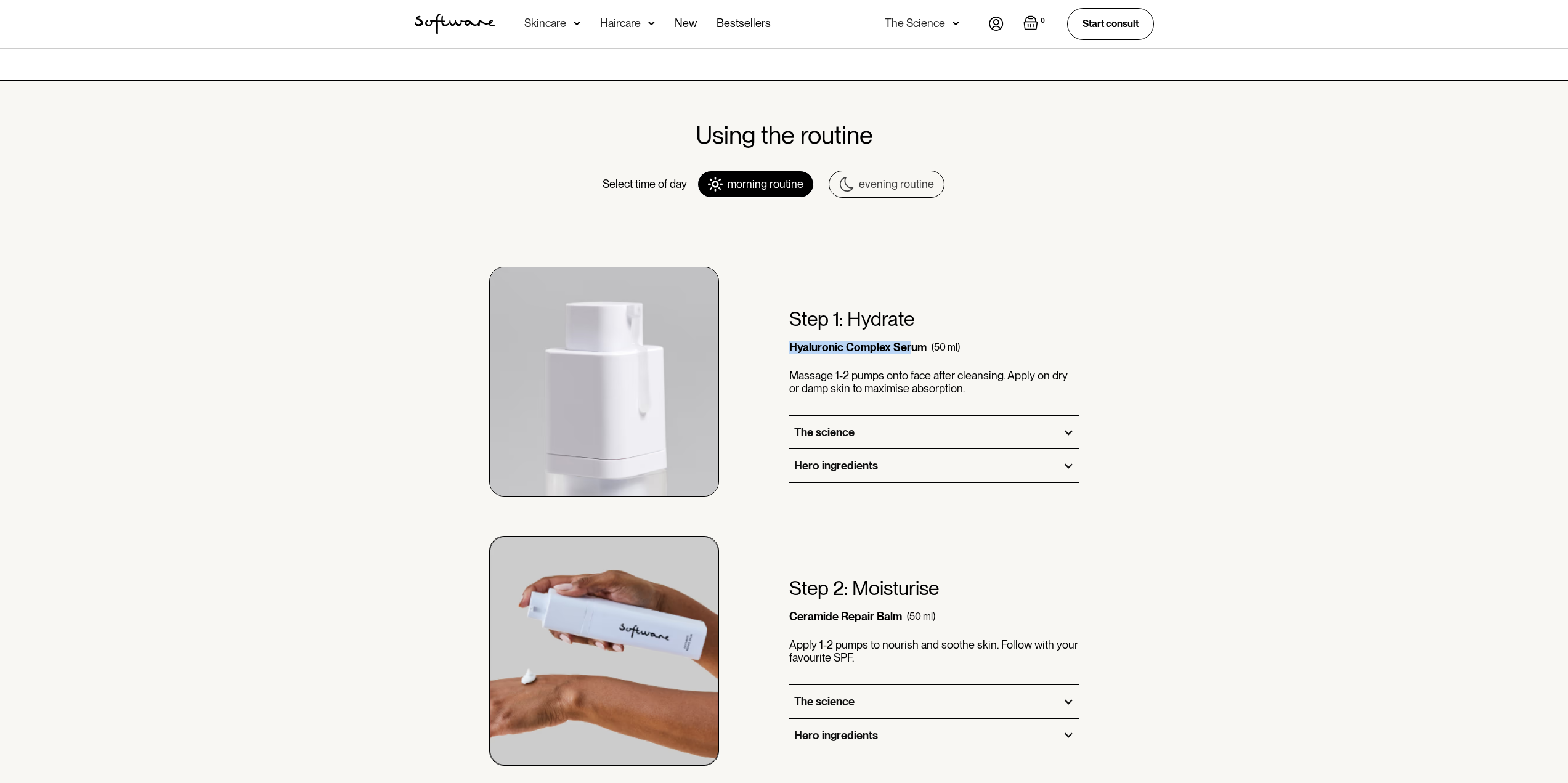
drag, startPoint x: 775, startPoint y: 343, endPoint x: 915, endPoint y: 354, distance: 140.4
click at [914, 354] on div "Step 1: Hydrate Hyaluronic Complex Serum (50 ml) Massage 1-2 pumps onto face af…" at bounding box center [784, 362] width 739 height 269
click at [915, 354] on div "Hyaluronic Complex Serum" at bounding box center [857, 348] width 137 height 14
drag, startPoint x: 912, startPoint y: 349, endPoint x: 786, endPoint y: 355, distance: 126.1
click at [786, 355] on div "Step 1: Hydrate Hyaluronic Complex Serum (50 ml) Massage 1-2 pumps onto face af…" at bounding box center [784, 362] width 739 height 269
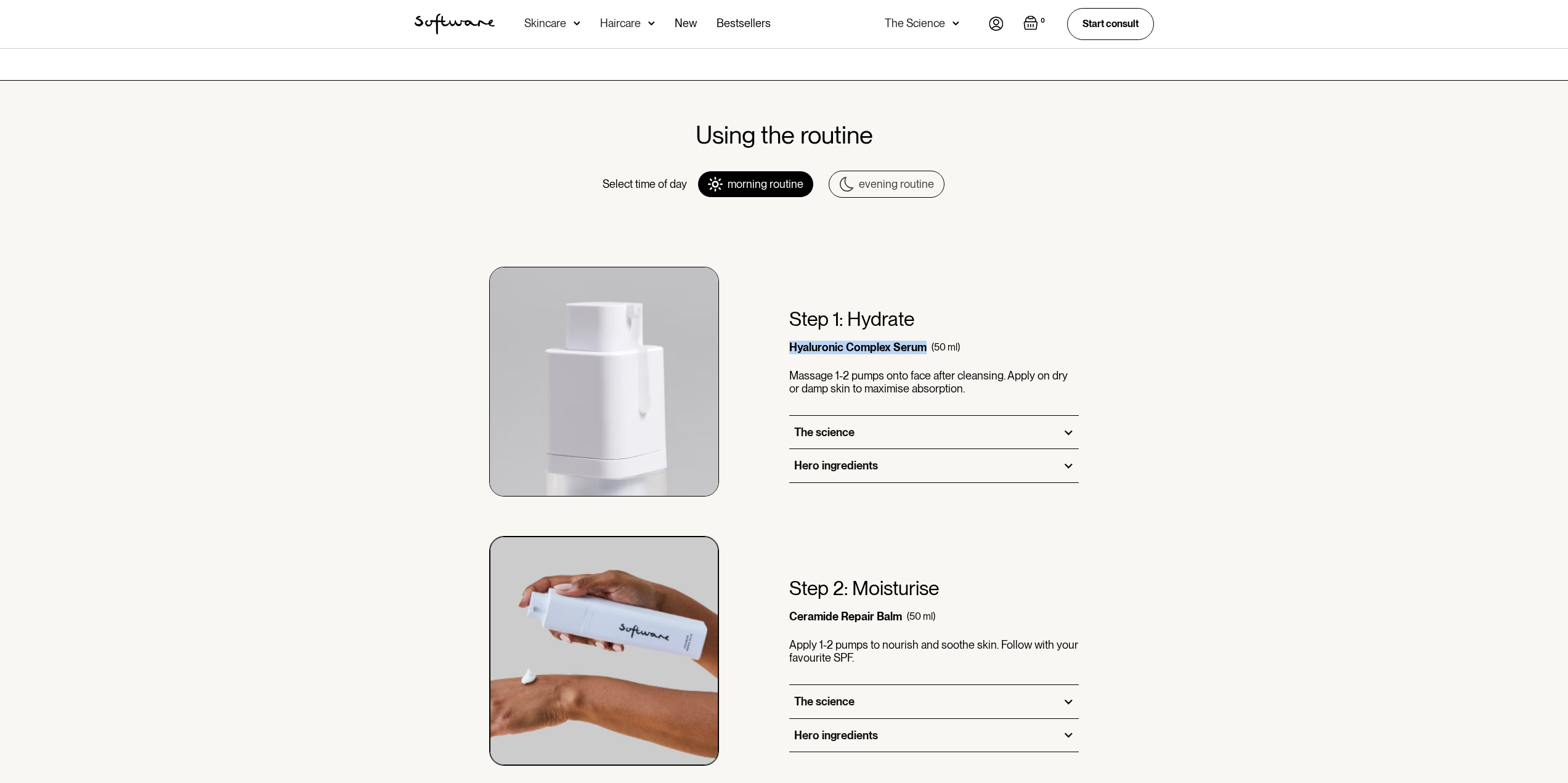
click at [787, 357] on div "Step 1: Hydrate Hyaluronic Complex Serum (50 ml) Massage 1-2 pumps onto face af…" at bounding box center [784, 362] width 739 height 269
drag, startPoint x: 779, startPoint y: 349, endPoint x: 957, endPoint y: 349, distance: 178.0
click at [957, 349] on div "Step 1: Hydrate Hyaluronic Complex Serum (50 ml) Massage 1-2 pumps onto face af…" at bounding box center [784, 362] width 739 height 269
click at [957, 349] on div "(50 ml)" at bounding box center [945, 347] width 28 height 12
